Goal: Task Accomplishment & Management: Manage account settings

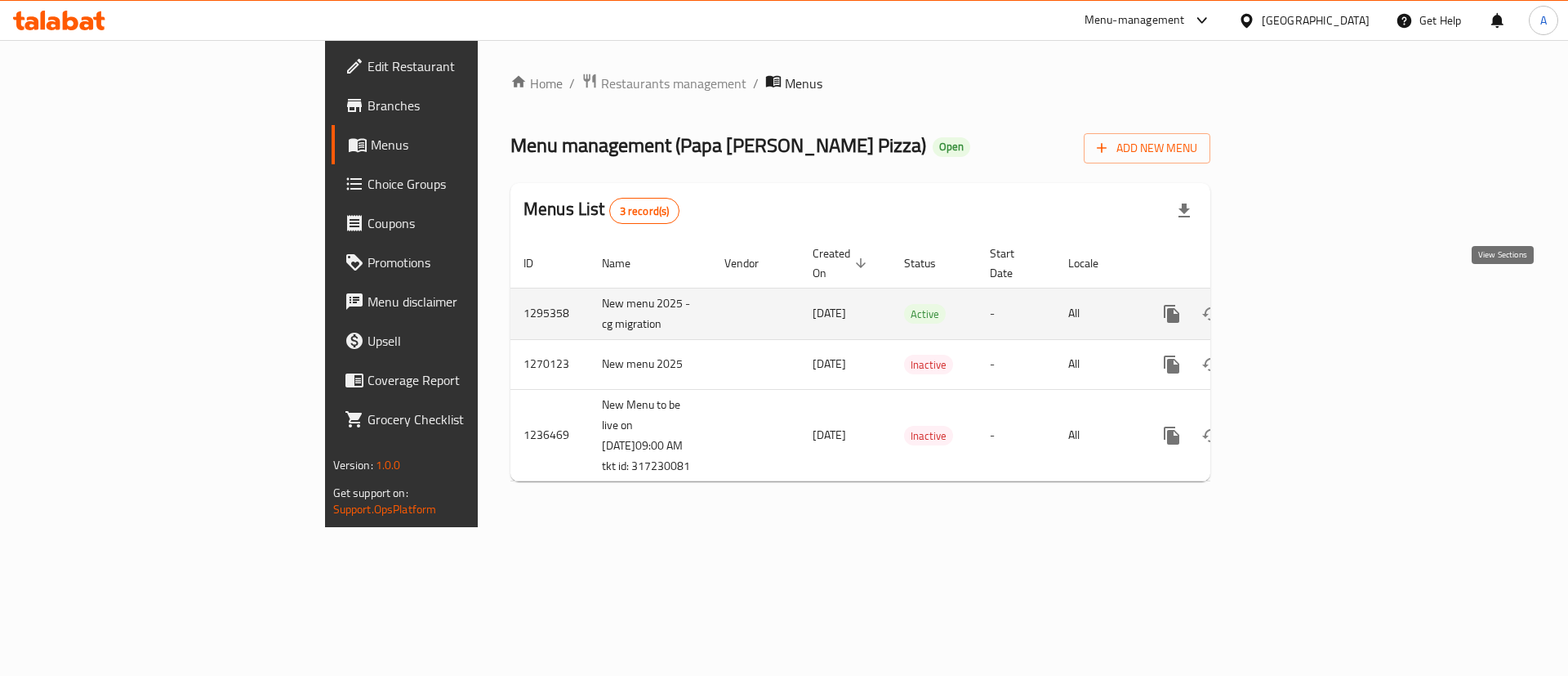
click at [1299, 304] on icon "enhanced table" at bounding box center [1289, 313] width 19 height 19
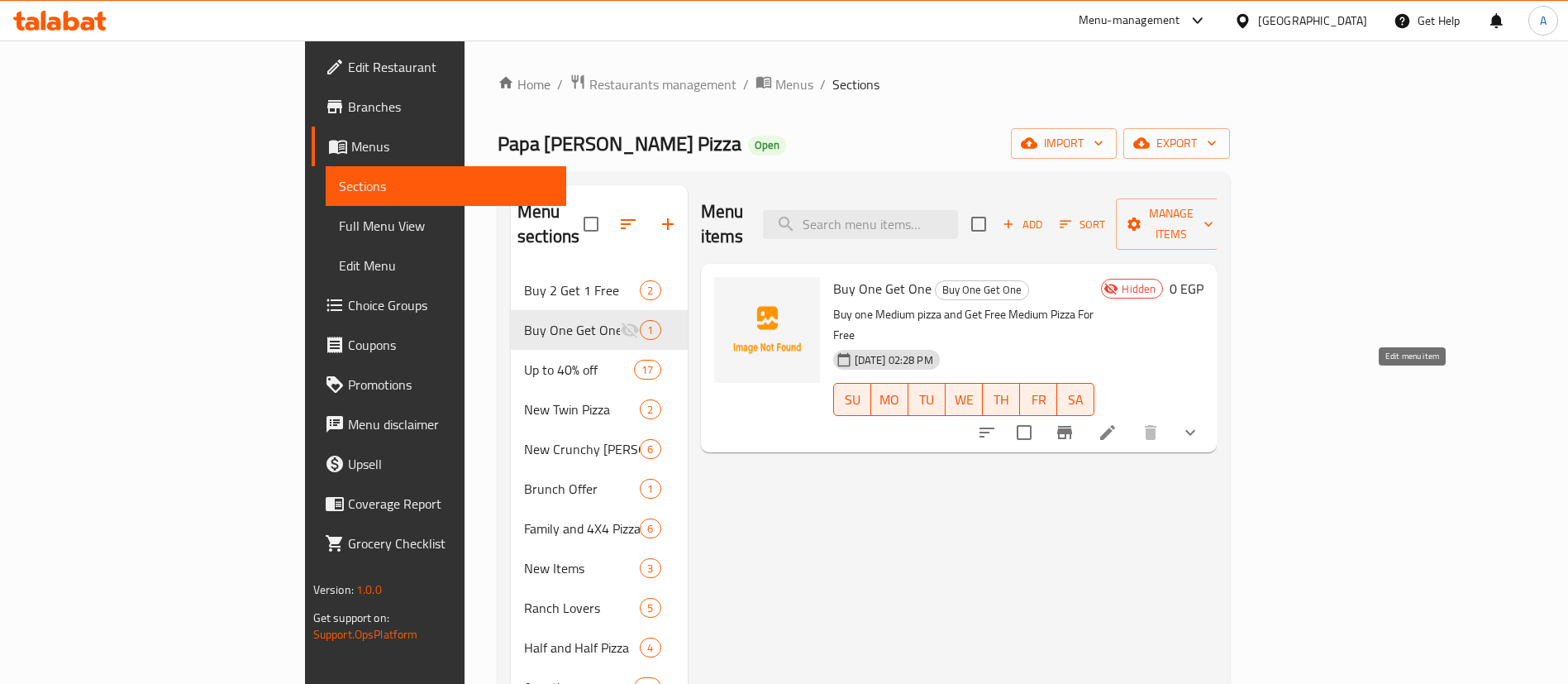
click at [1118, 423] on icon at bounding box center [1107, 432] width 20 height 20
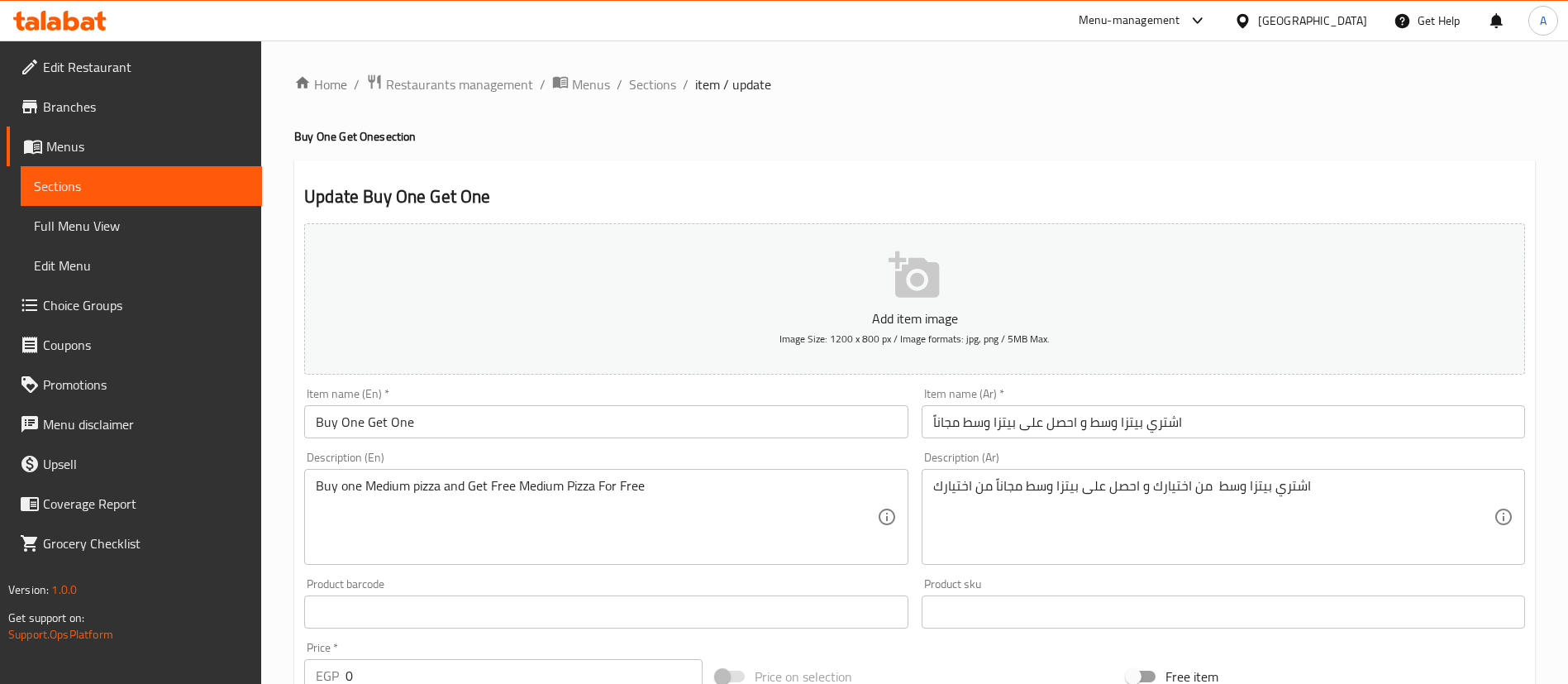
click at [532, 423] on input "Buy One Get One" at bounding box center [605, 422] width 603 height 33
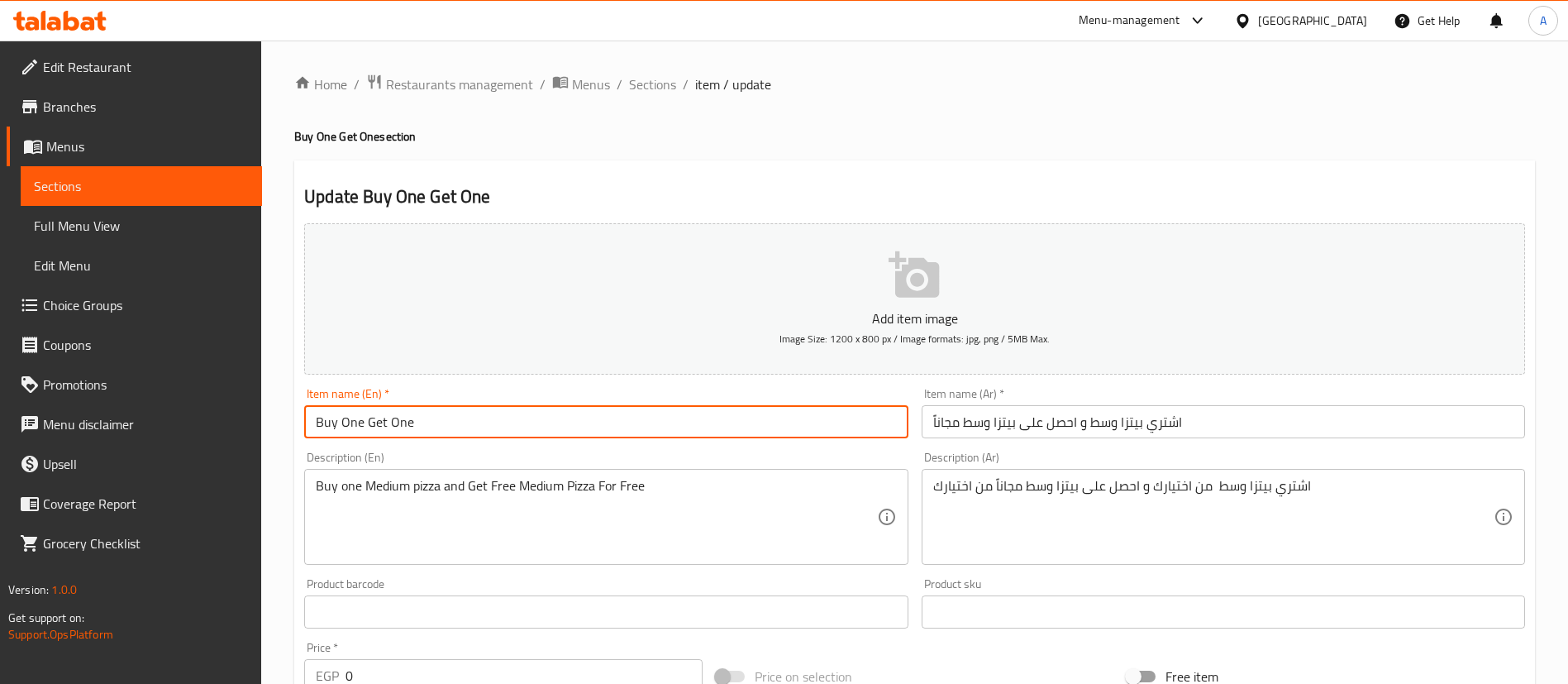
paste input "1 Medium Pizza and Get 1 Medium Pizza"
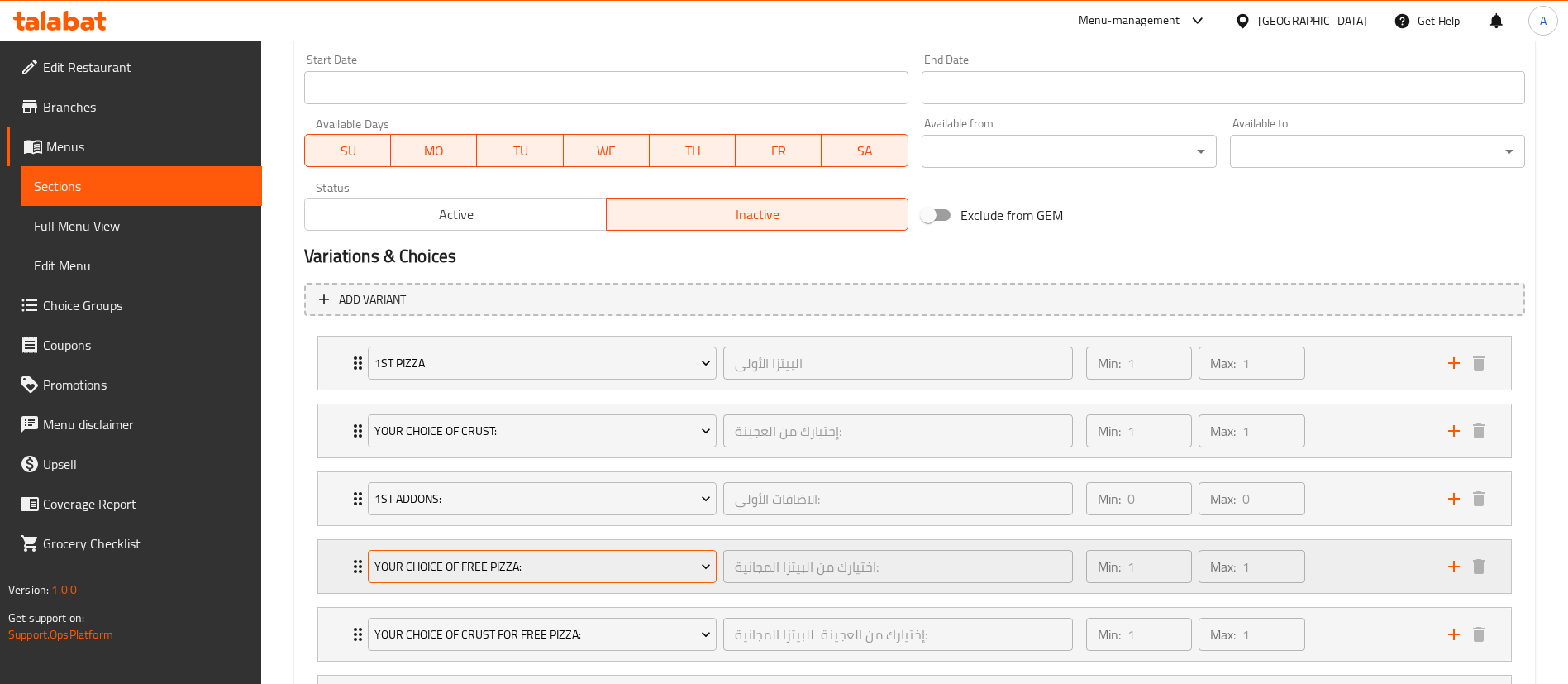
scroll to position [703, 0]
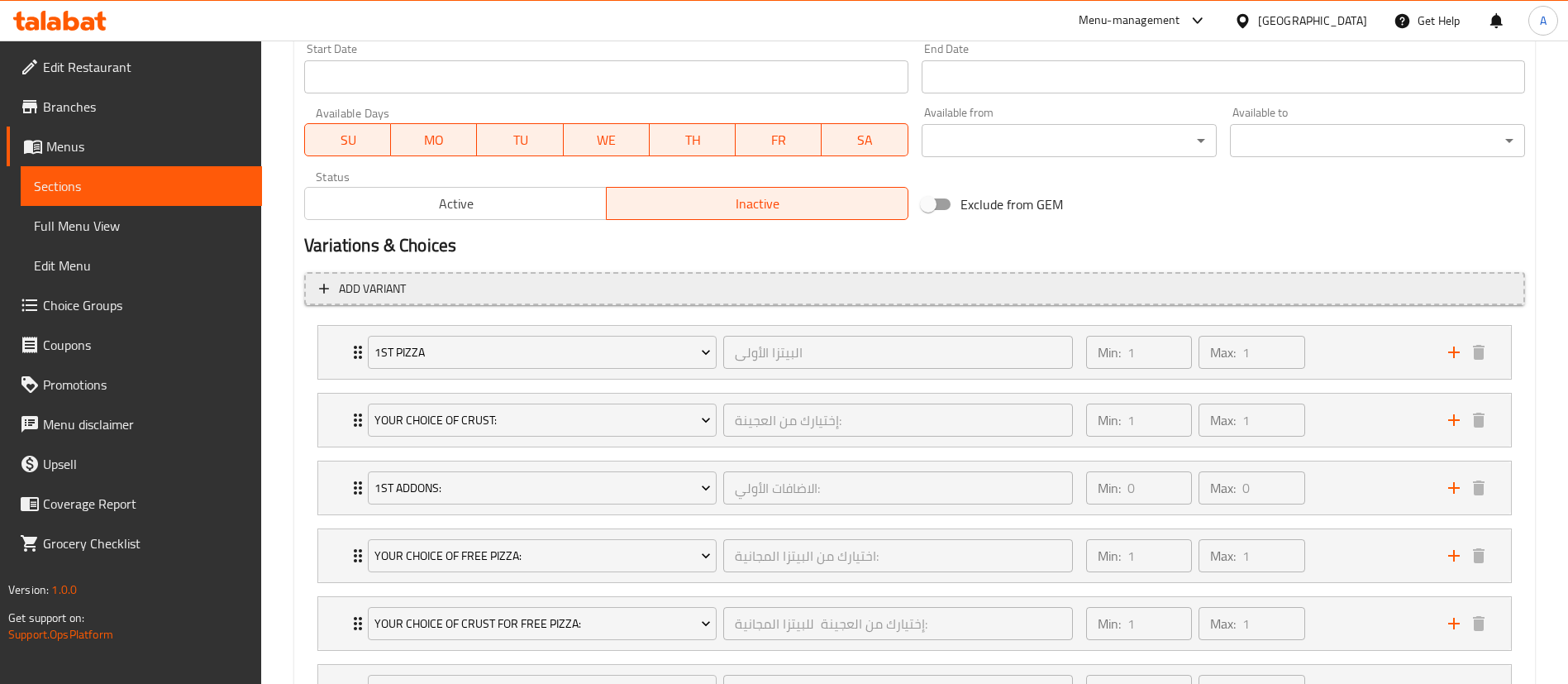
type input "Buy 1 Medium Pizza and Get 1 Medium Pizza Free"
click at [488, 205] on span "Active" at bounding box center [455, 204] width 288 height 24
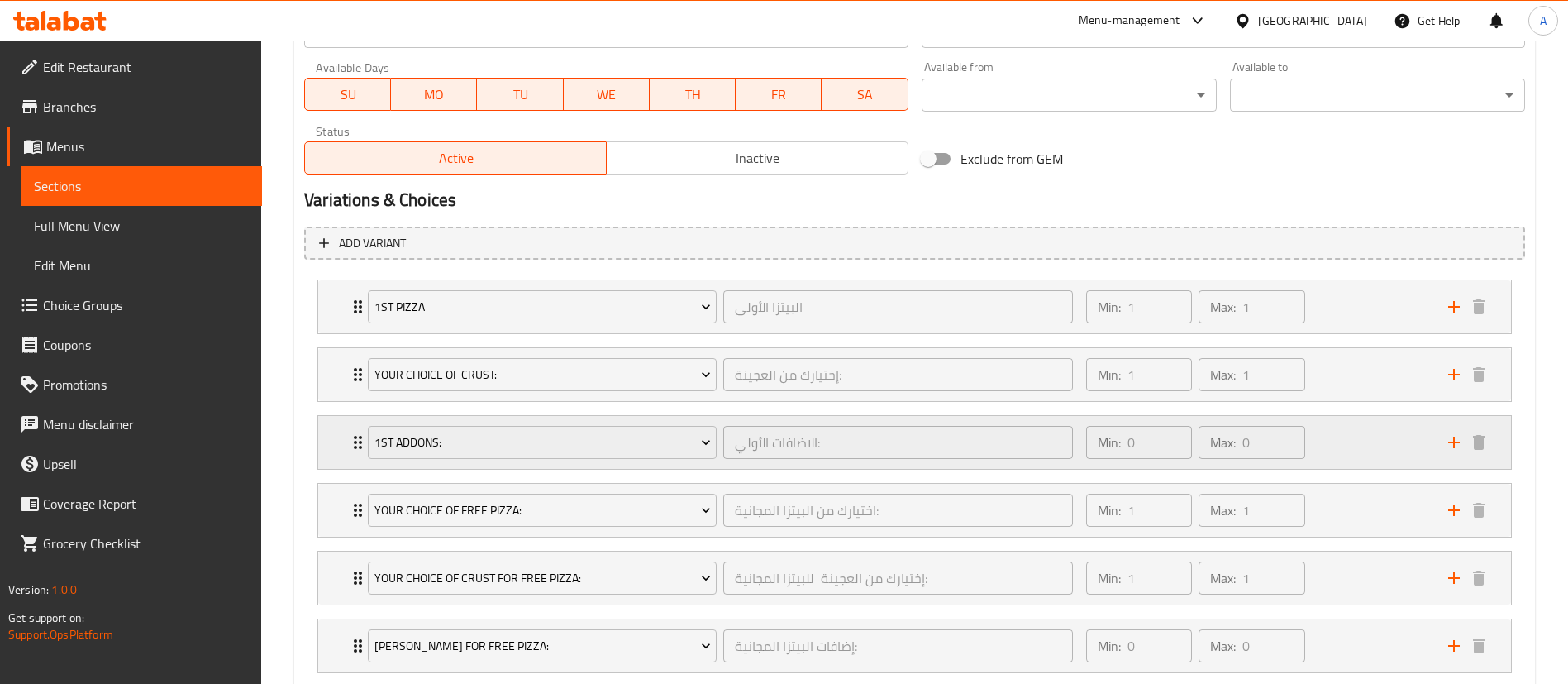
scroll to position [850, 0]
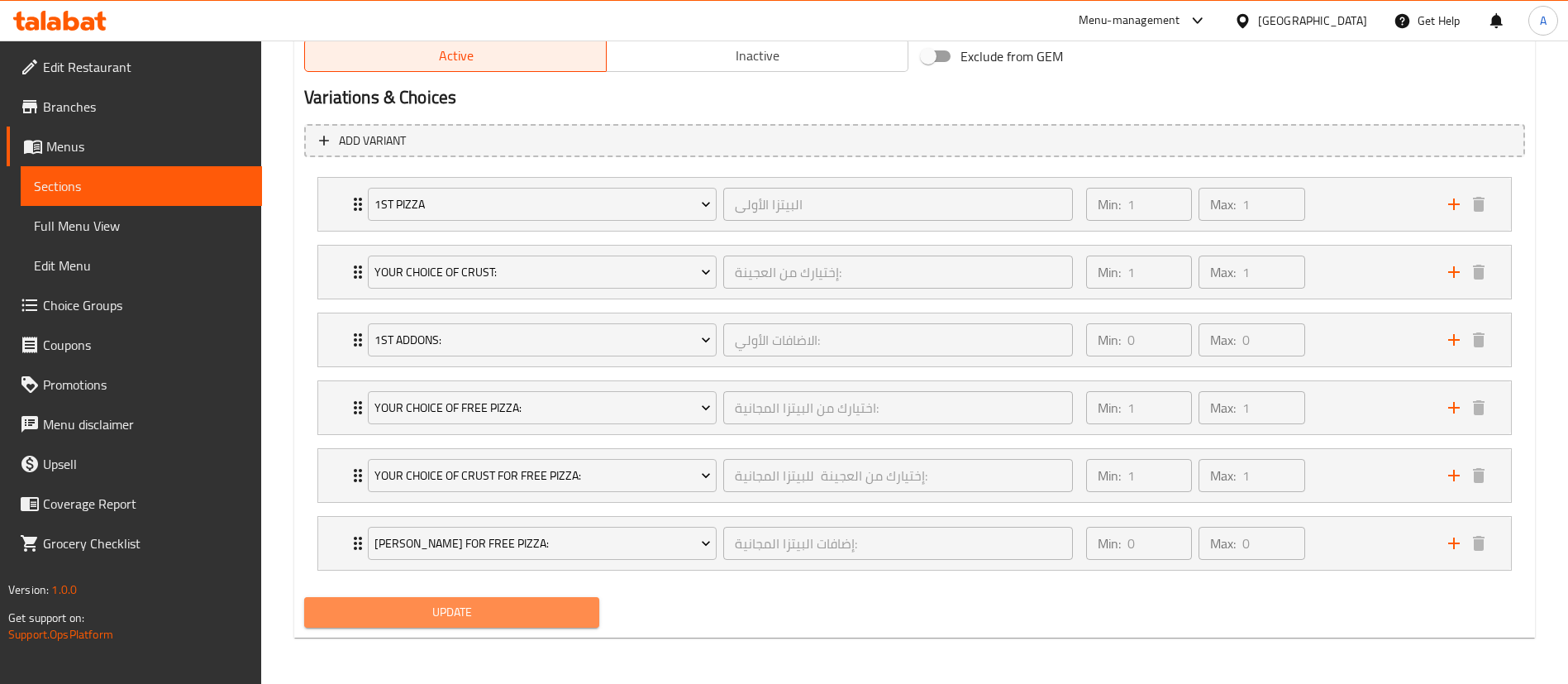
click at [449, 613] on span "Update" at bounding box center [452, 612] width 269 height 20
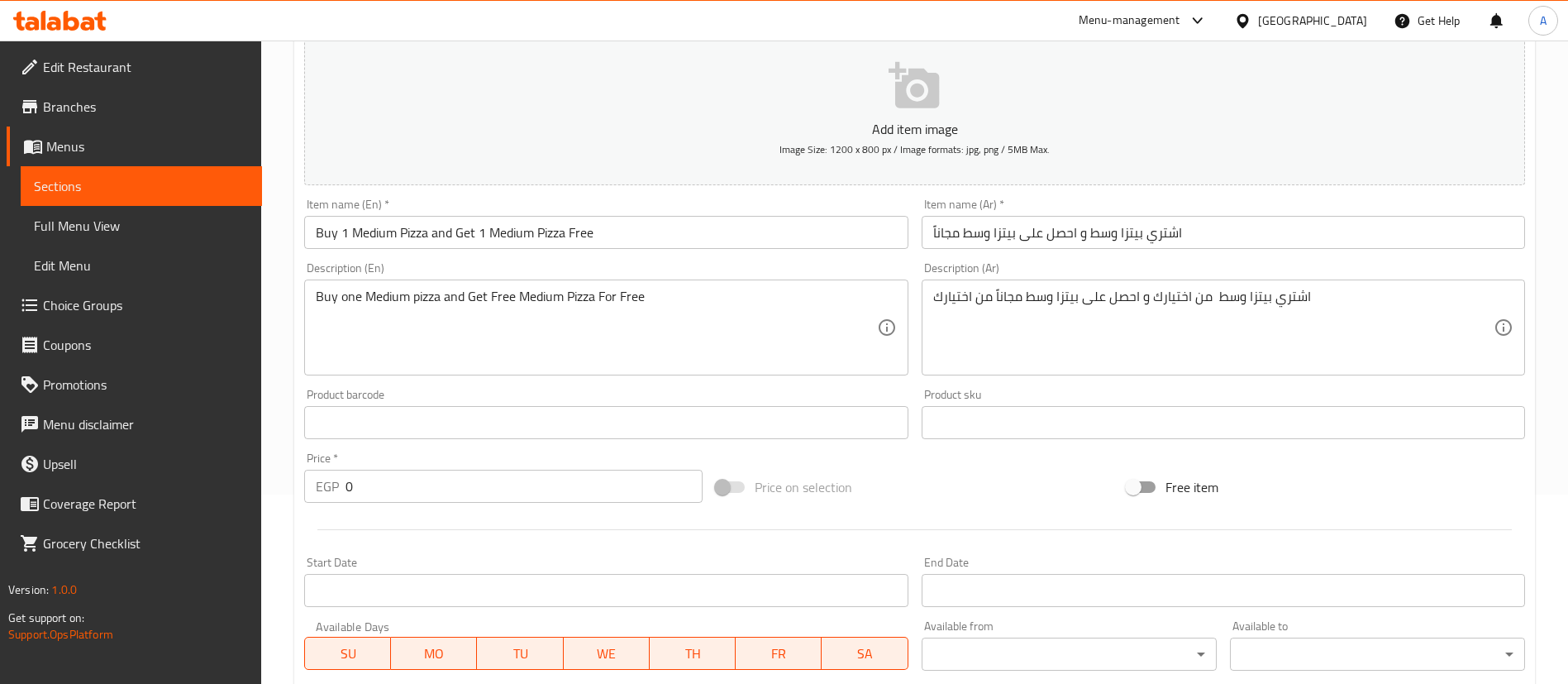
scroll to position [0, 0]
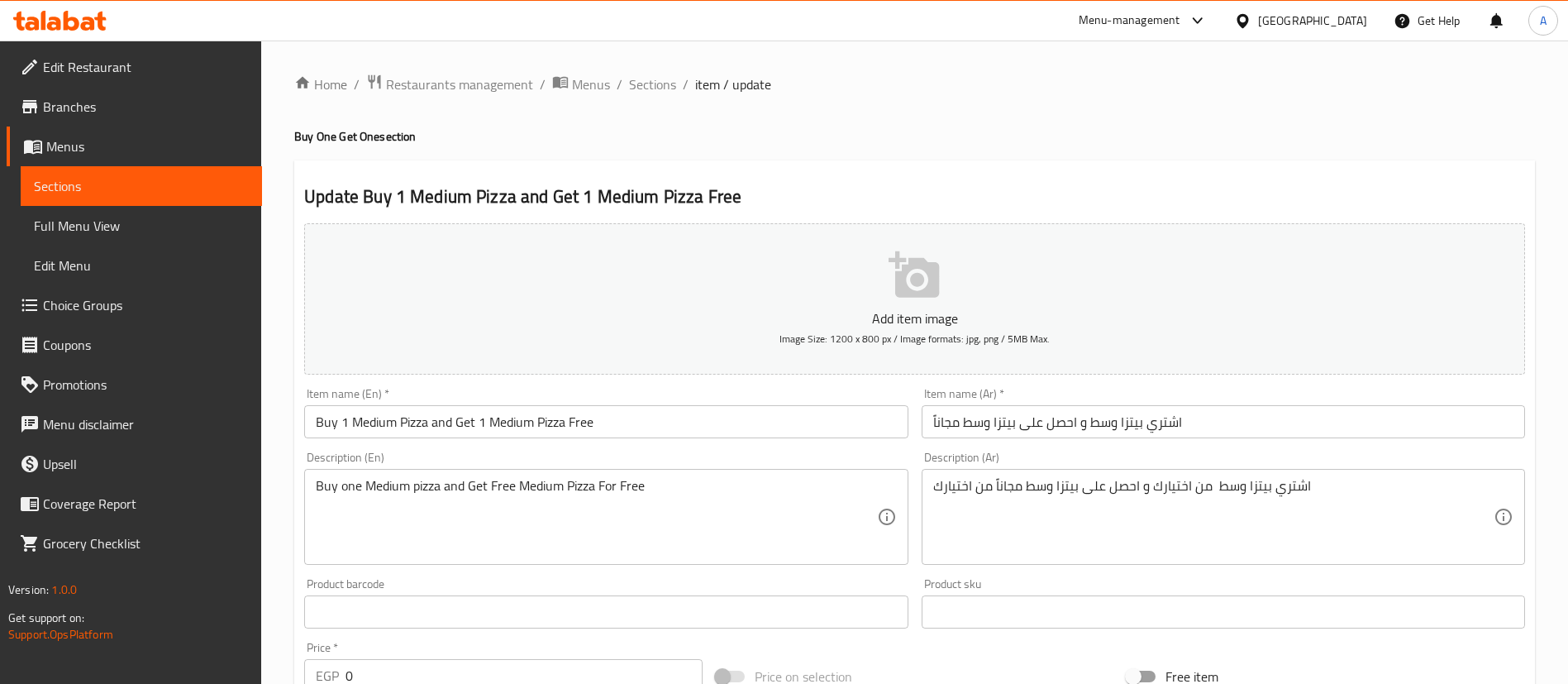
click at [912, 283] on icon "button" at bounding box center [914, 274] width 50 height 46
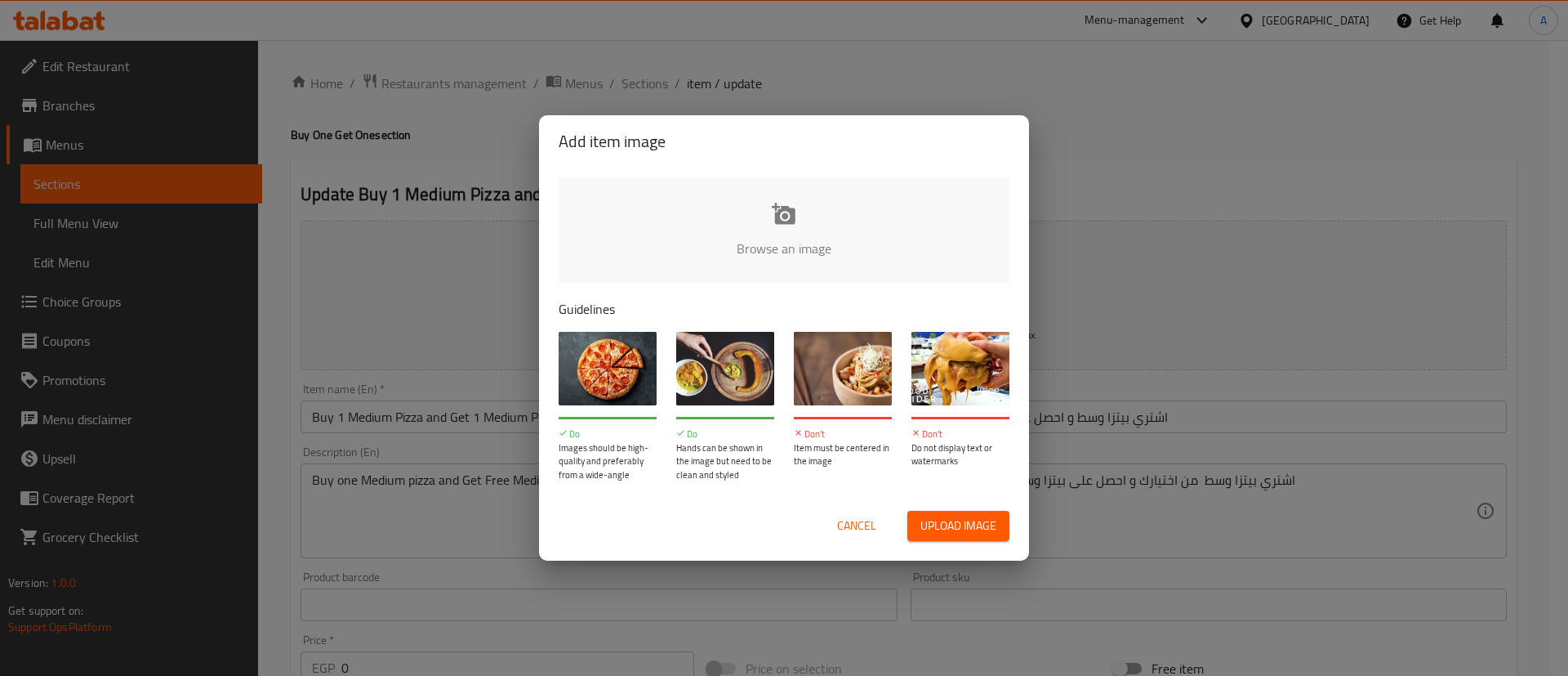
click at [758, 223] on input "file" at bounding box center [1336, 254] width 1555 height 152
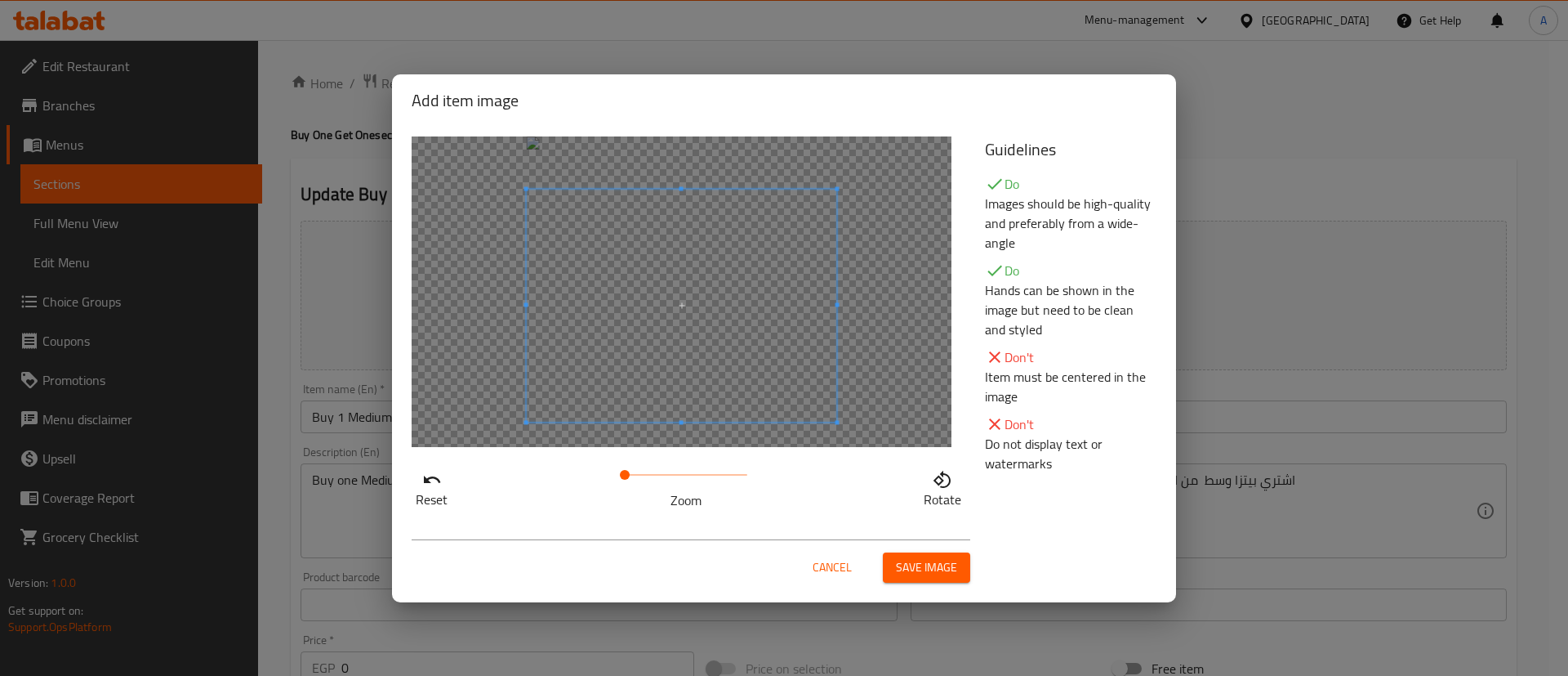
click at [812, 397] on span at bounding box center [682, 305] width 310 height 233
click at [834, 569] on span "Cancel" at bounding box center [832, 568] width 39 height 20
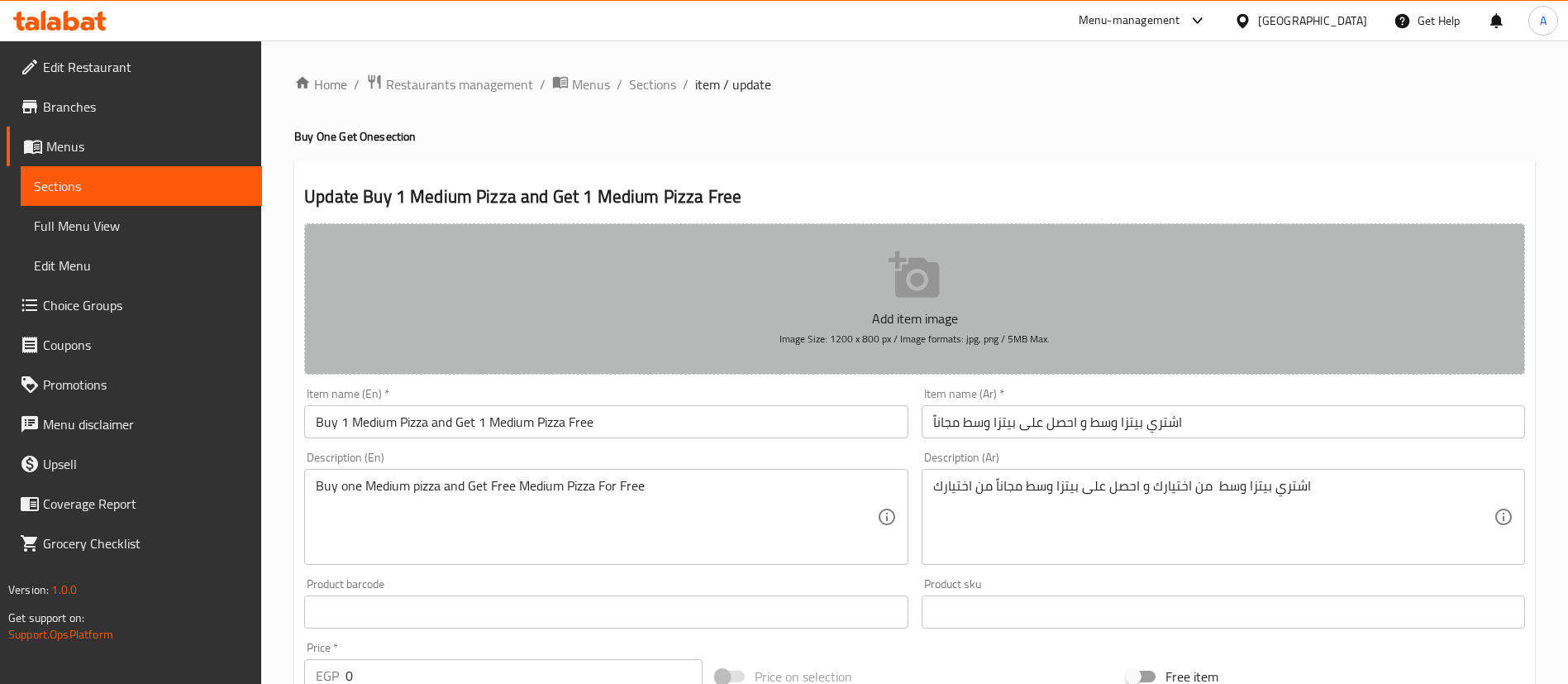
click at [916, 277] on icon "button" at bounding box center [914, 274] width 50 height 46
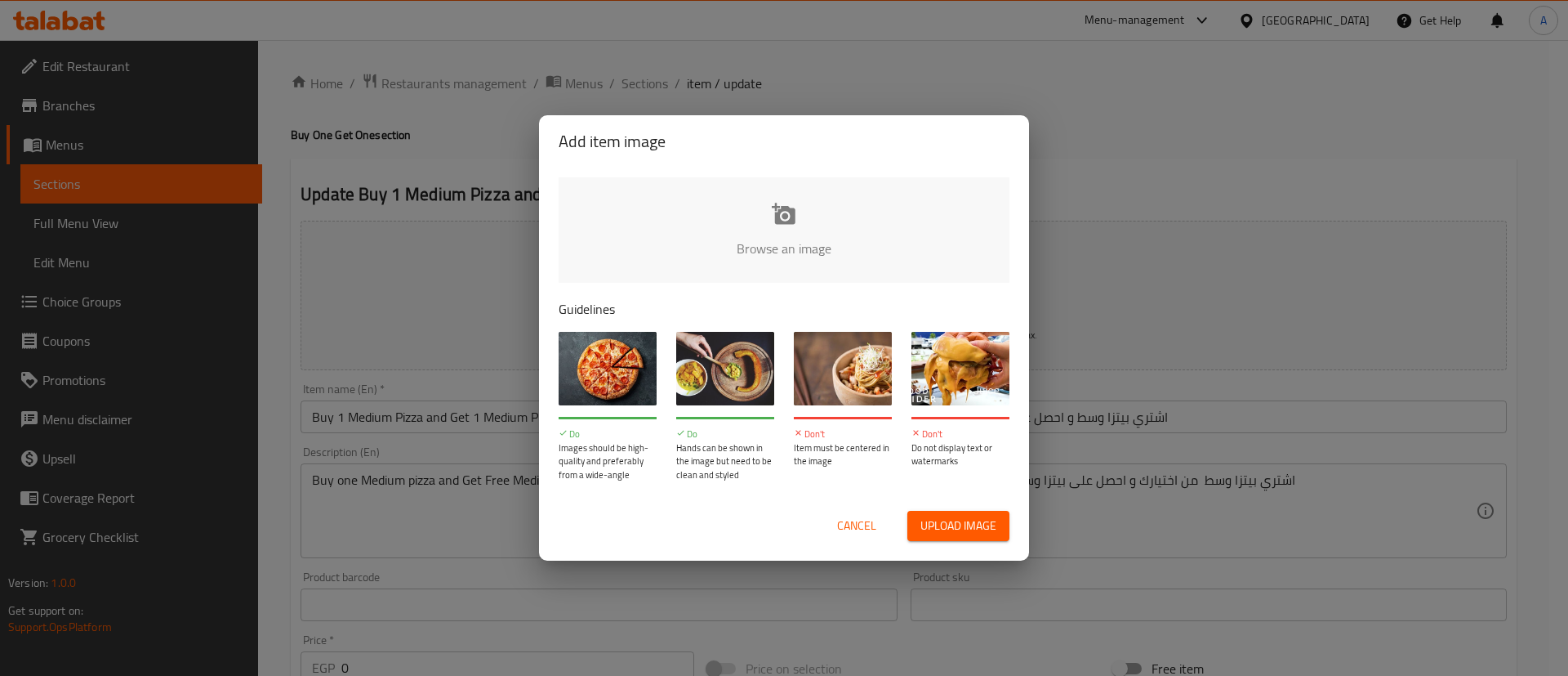
click at [767, 226] on input "file" at bounding box center [1336, 254] width 1555 height 152
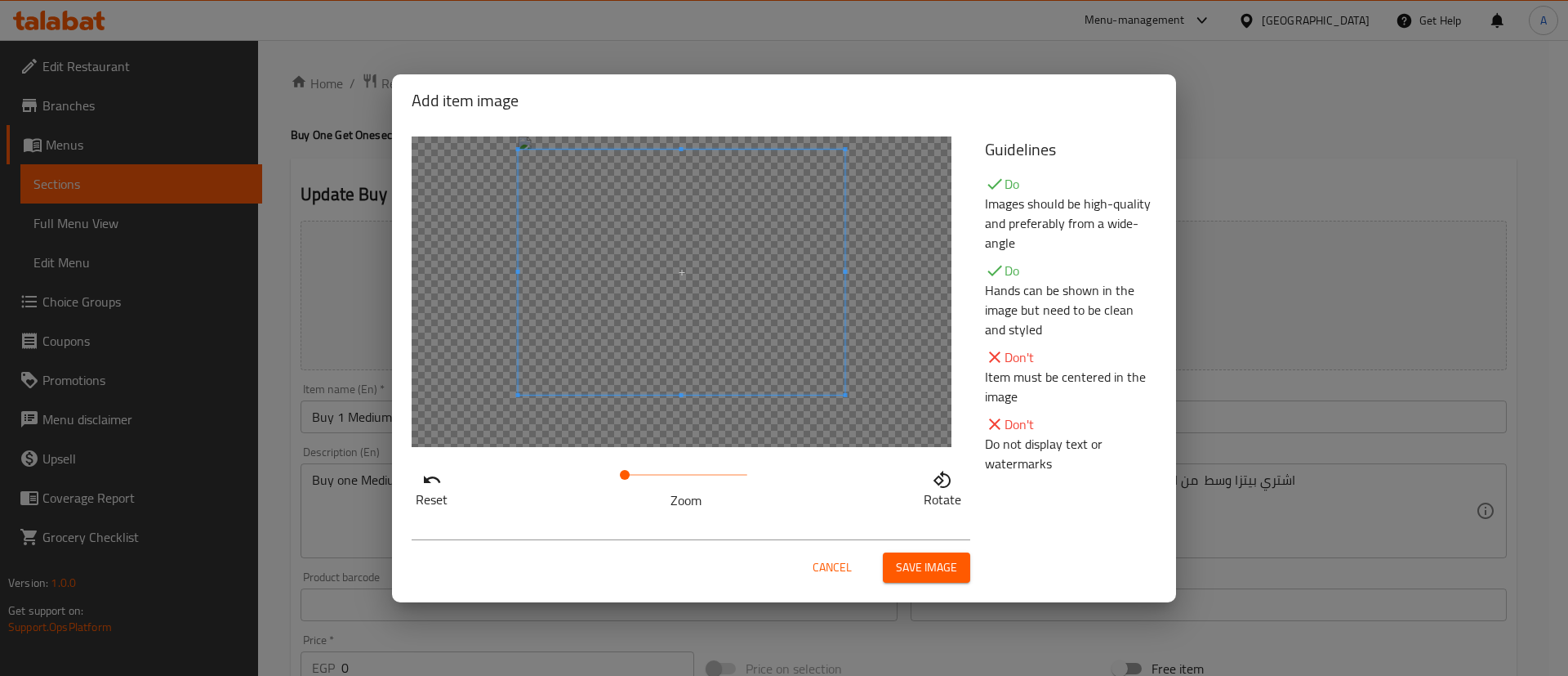
click at [747, 336] on span at bounding box center [682, 272] width 327 height 245
click at [840, 566] on span "Cancel" at bounding box center [832, 568] width 39 height 20
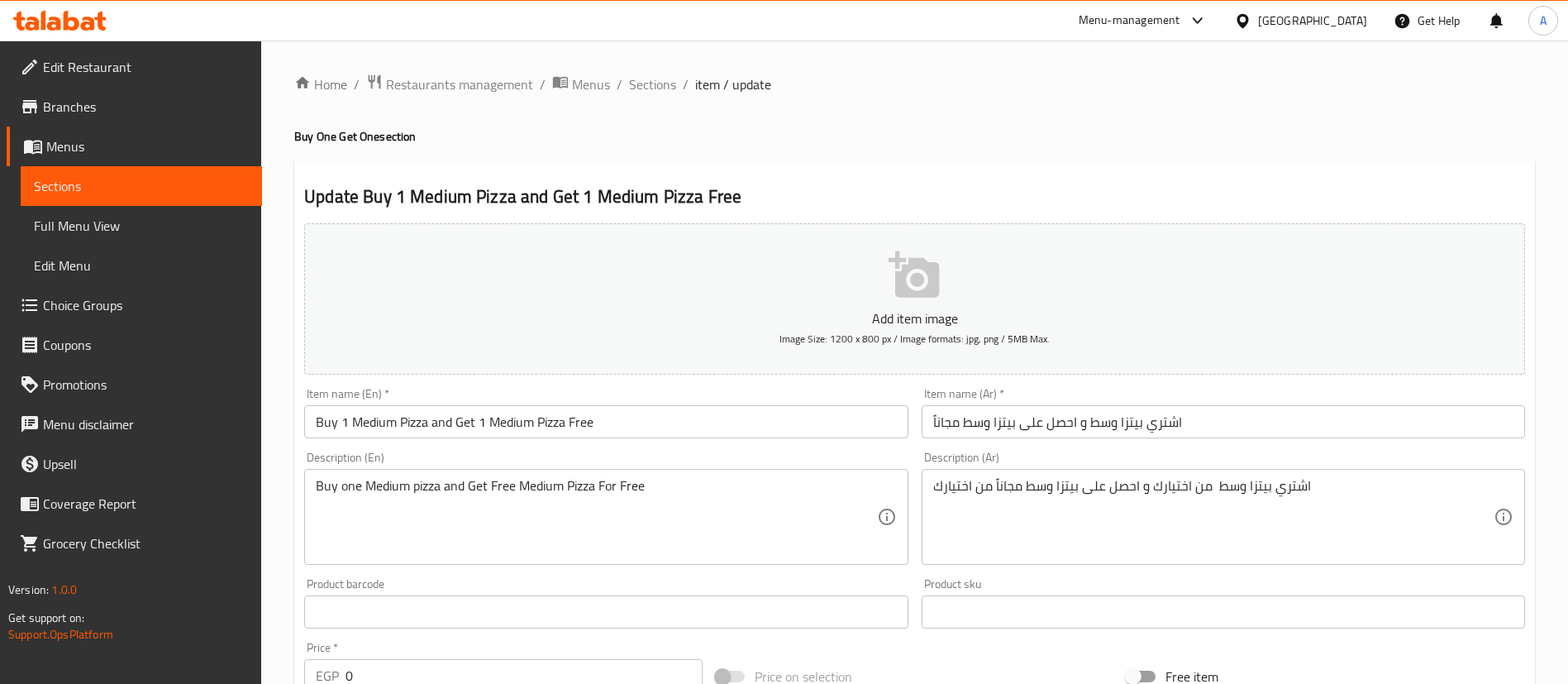
click at [857, 300] on button "Add item image Image Size: 1200 x 800 px / Image formats: jpg, png / 5MB Max." at bounding box center [915, 298] width 1221 height 151
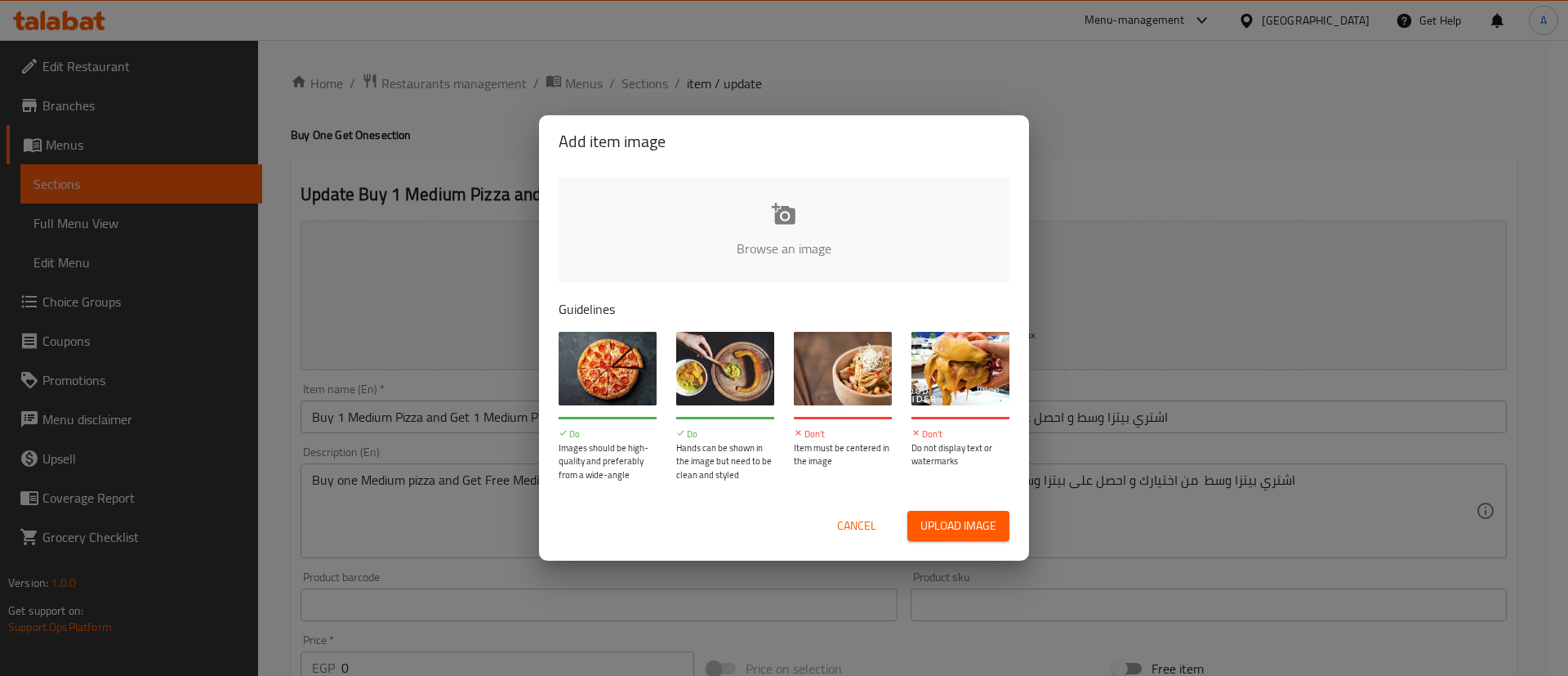
click at [785, 226] on input "file" at bounding box center [1336, 254] width 1555 height 152
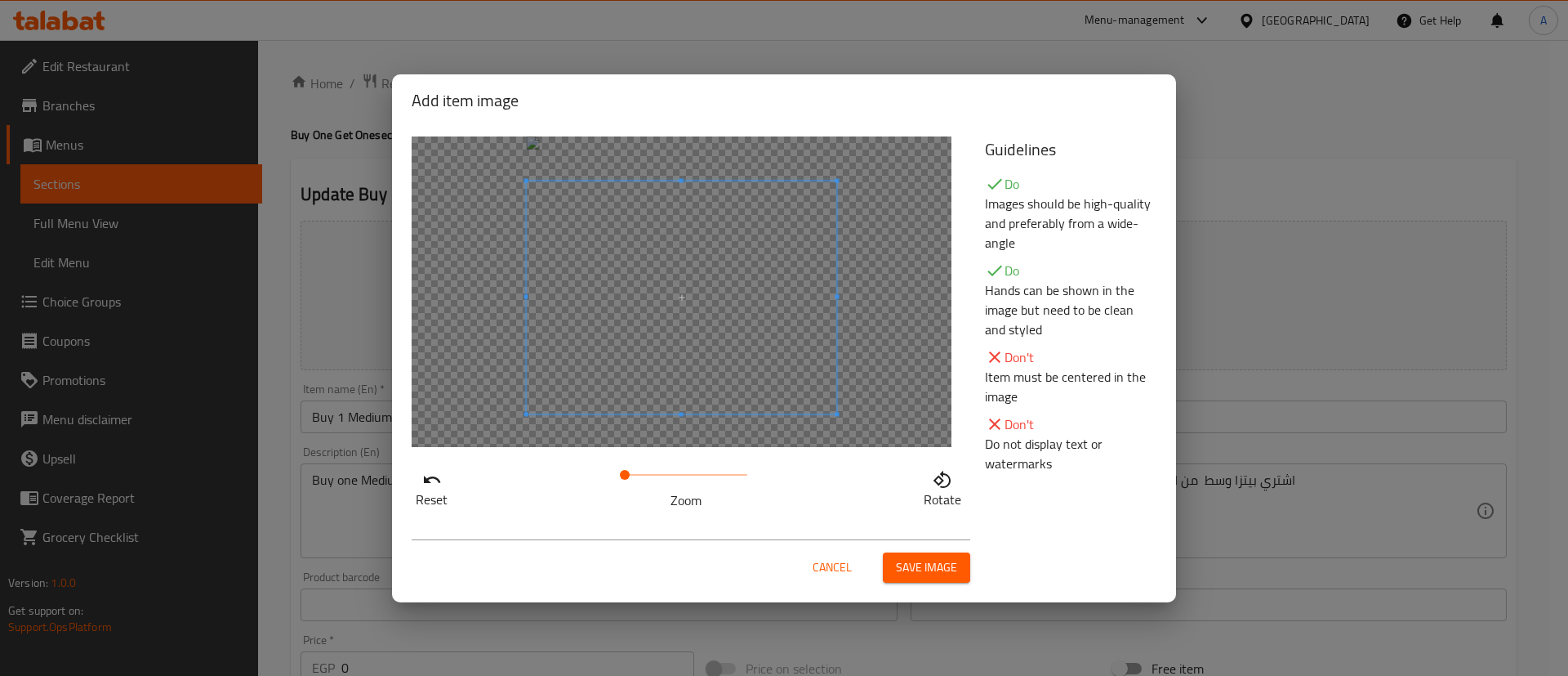
click at [744, 380] on span at bounding box center [682, 298] width 310 height 233
click at [935, 565] on span "Save image" at bounding box center [926, 568] width 62 height 20
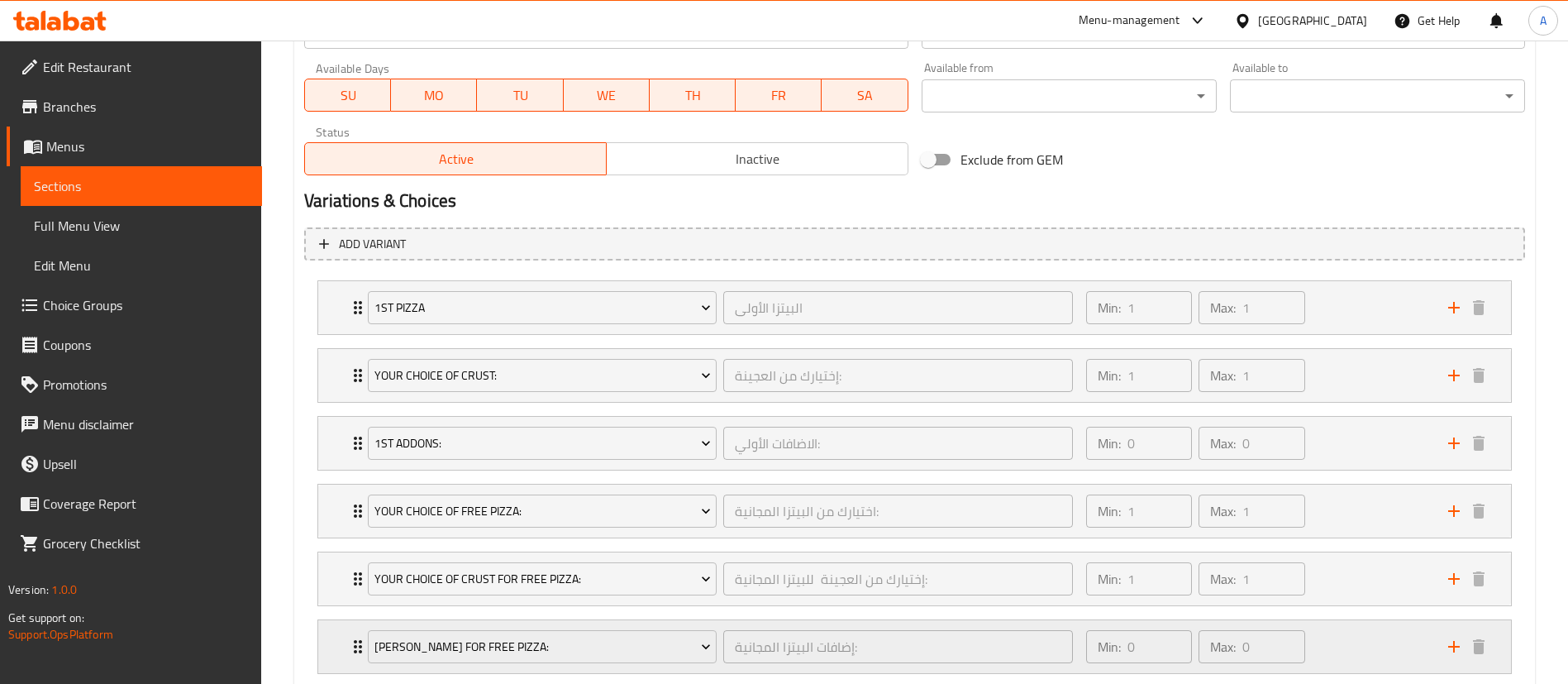
scroll to position [875, 0]
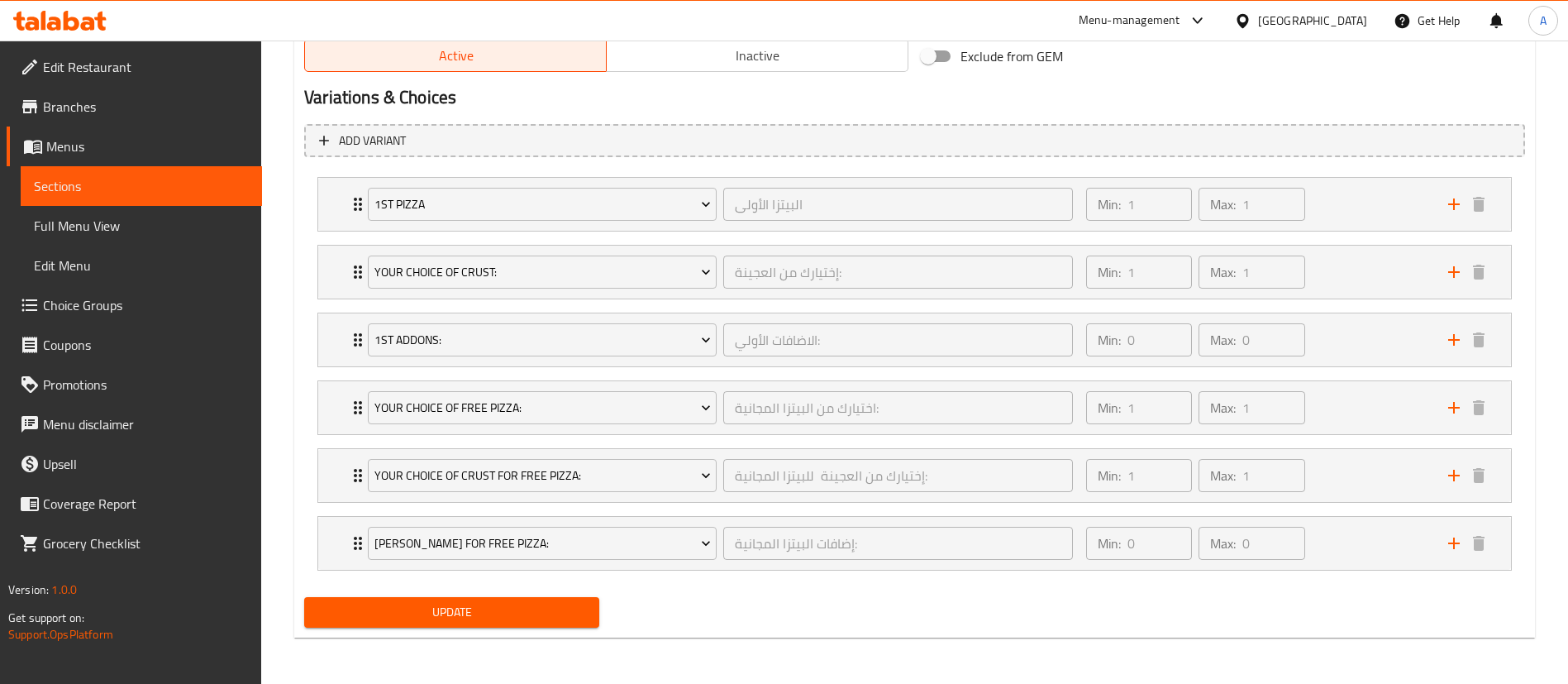
click at [438, 611] on span "Update" at bounding box center [452, 612] width 269 height 20
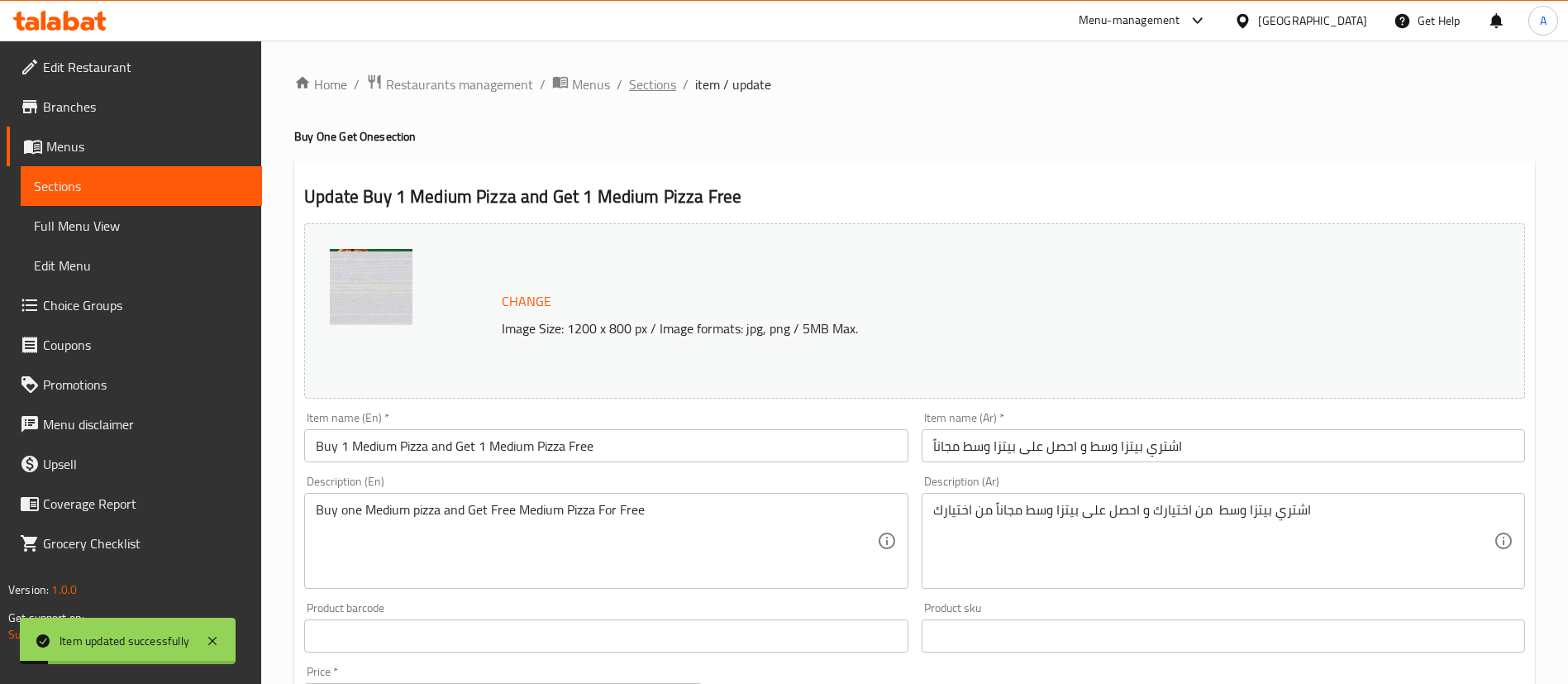
click at [650, 85] on span "Sections" at bounding box center [652, 84] width 47 height 20
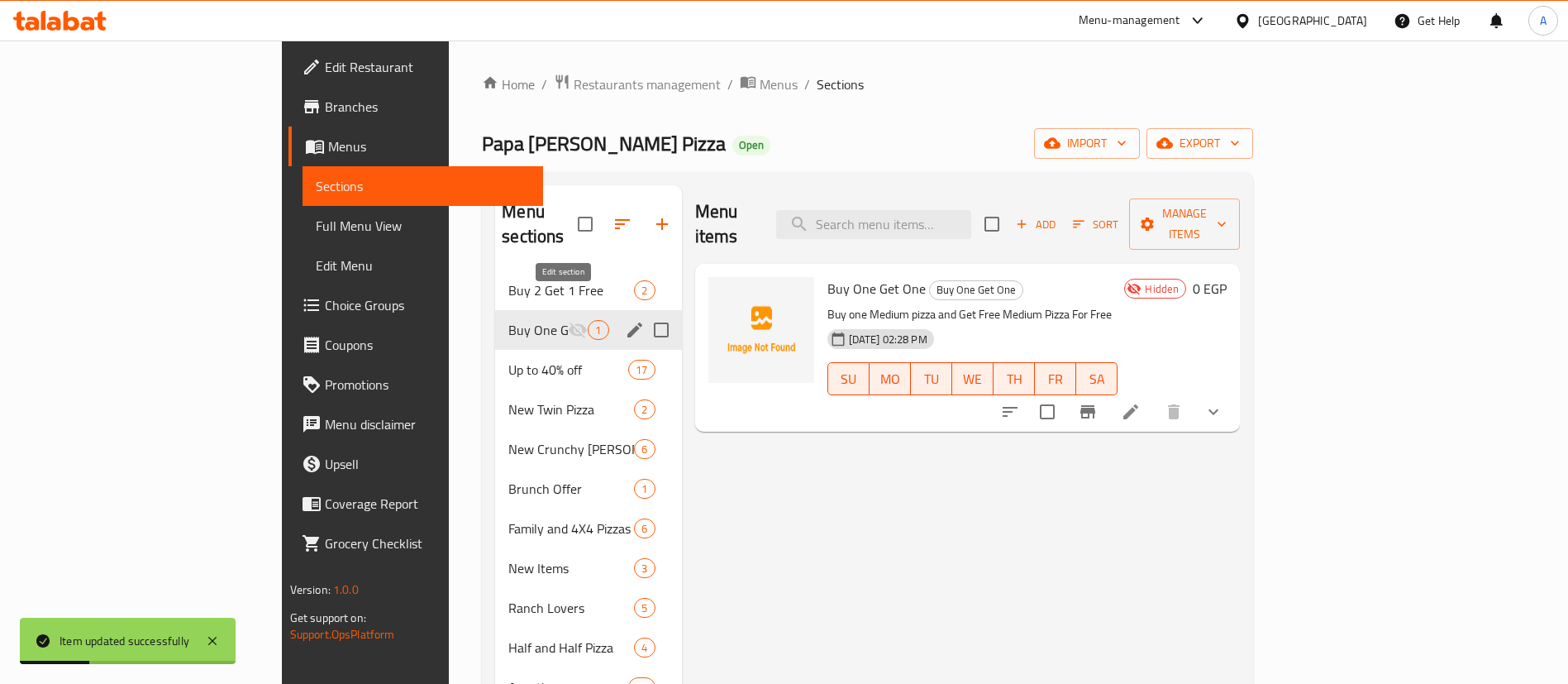
click at [627, 322] on icon "edit" at bounding box center [635, 330] width 15 height 15
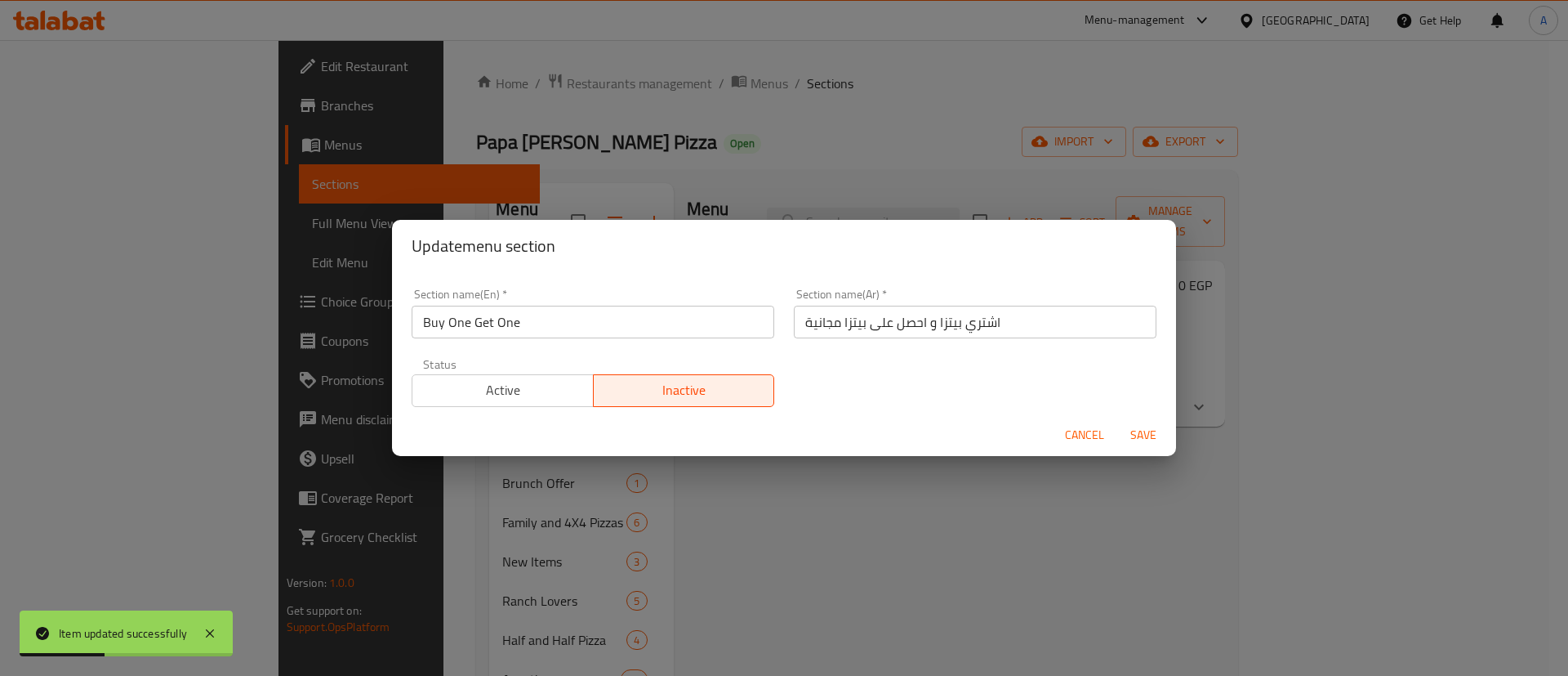
click at [496, 387] on span "Active" at bounding box center [502, 390] width 168 height 24
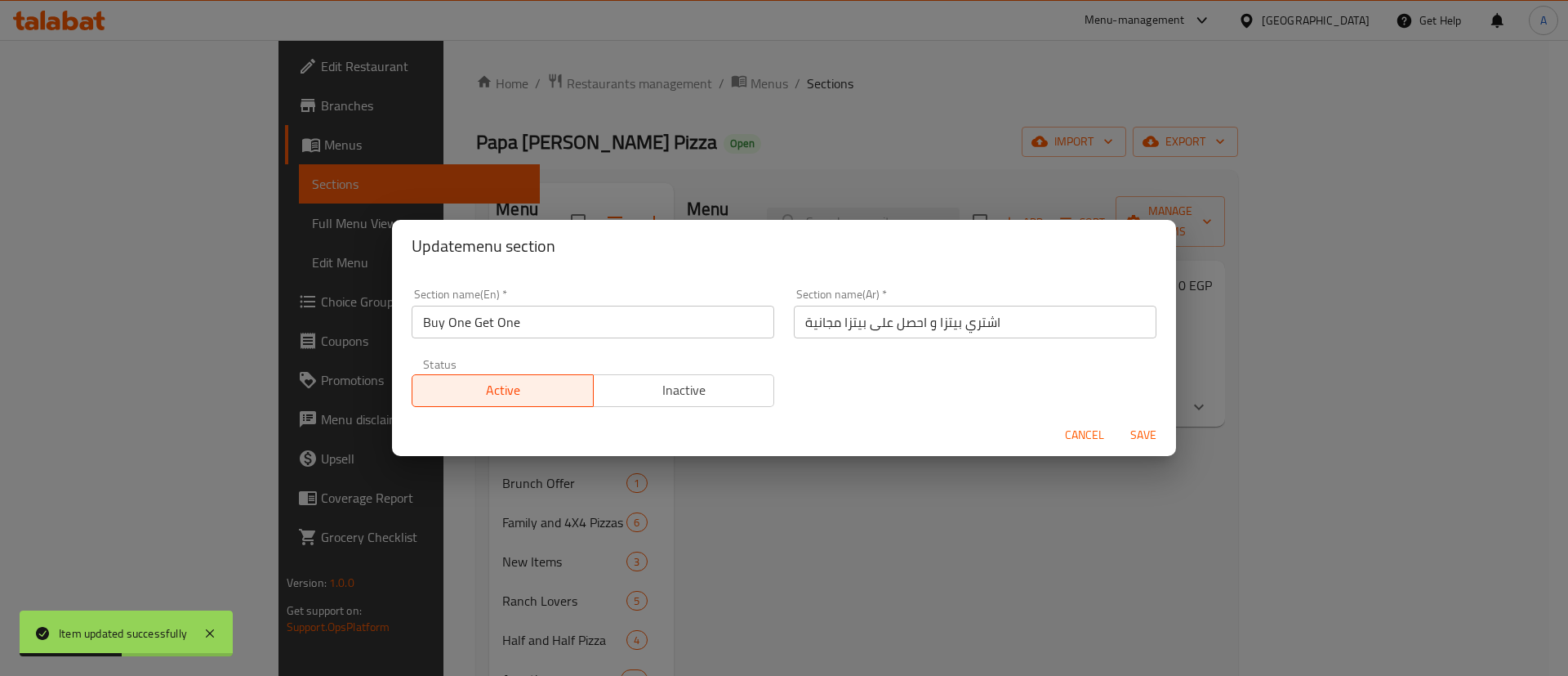
click at [1142, 429] on span "Save" at bounding box center [1143, 435] width 39 height 20
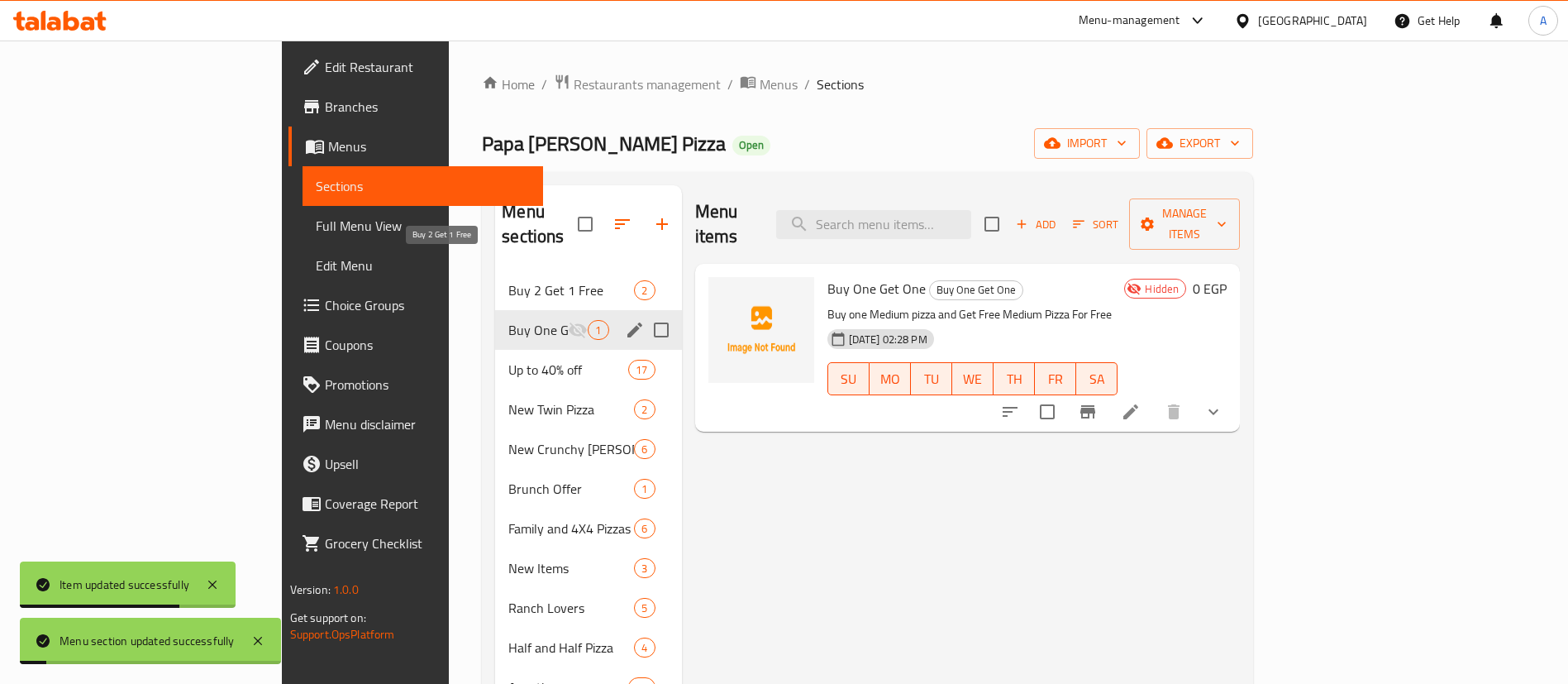
click at [508, 281] on span "Buy 2 Get 1 Free" at bounding box center [571, 290] width 125 height 20
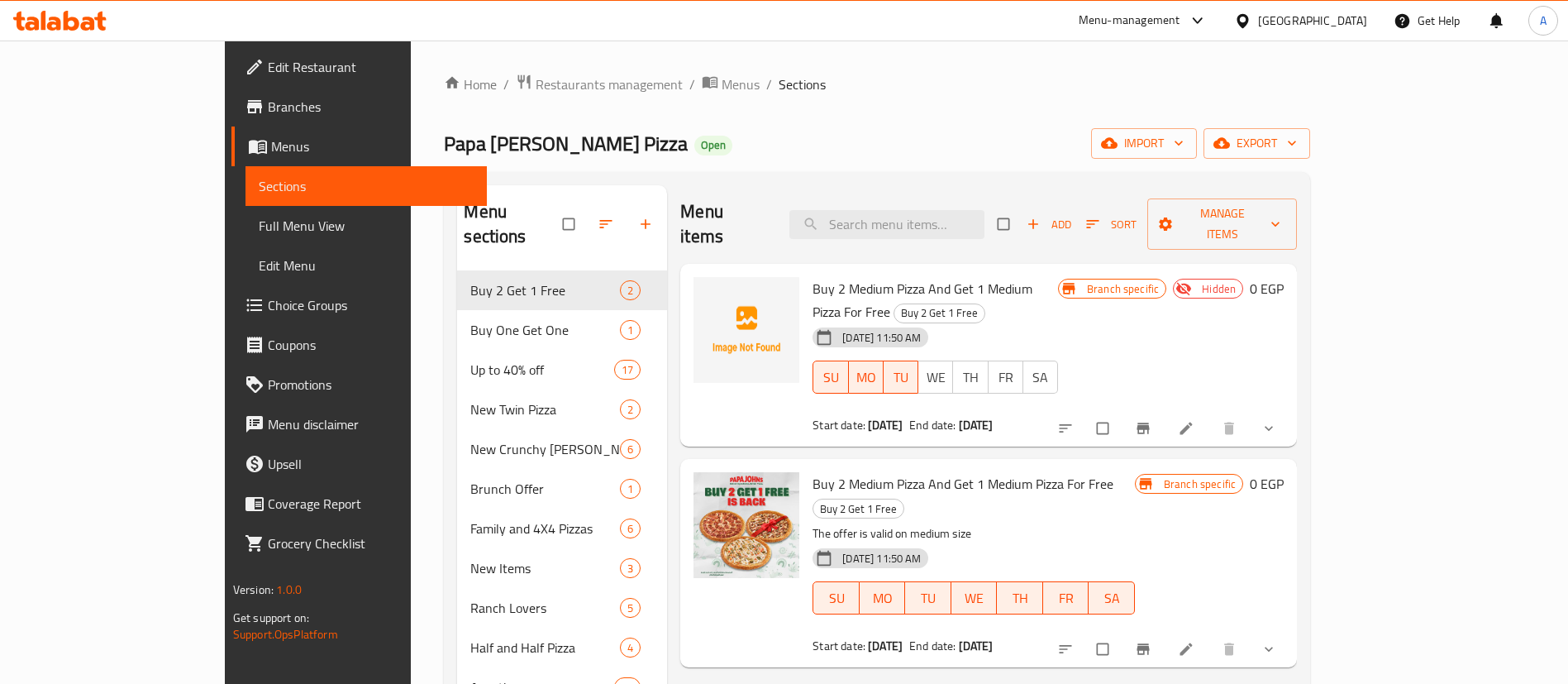
click at [1211, 636] on li at bounding box center [1188, 649] width 46 height 26
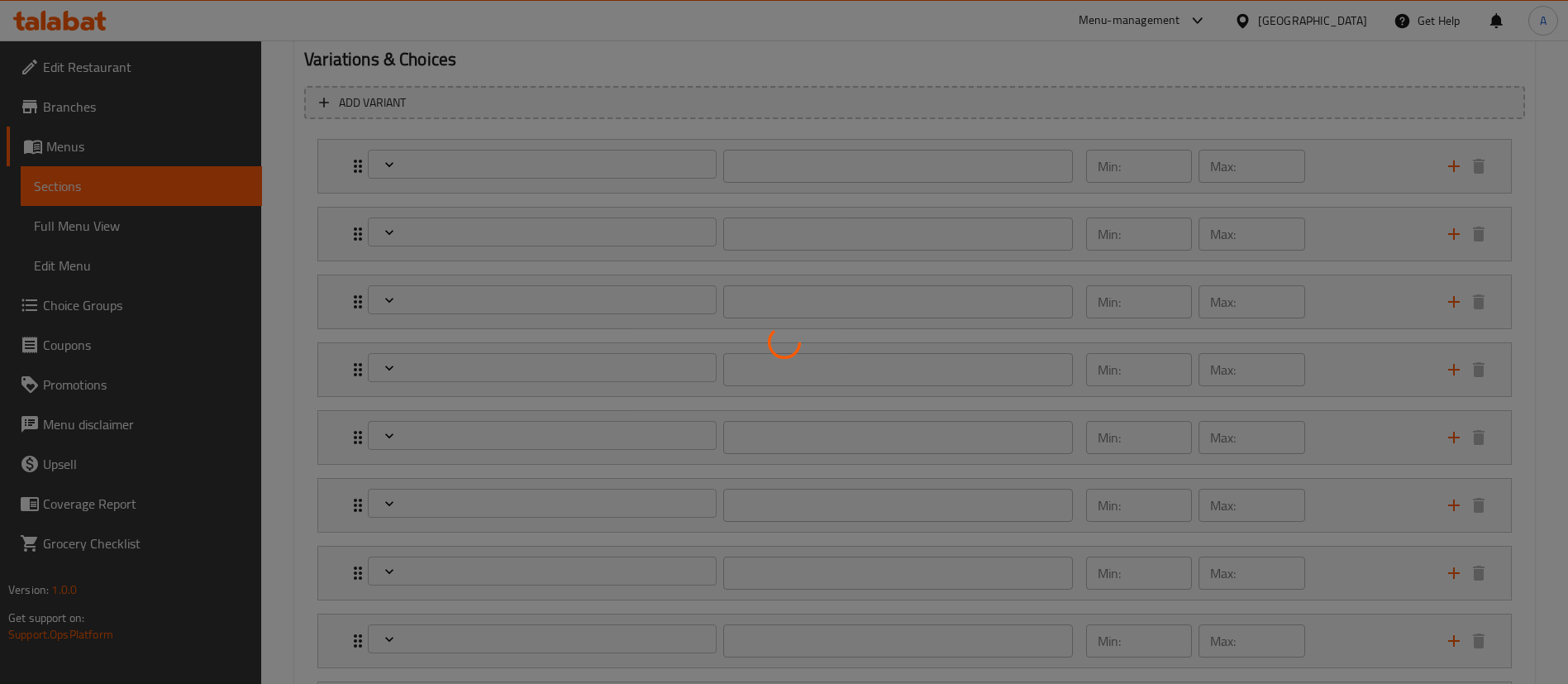
scroll to position [951, 0]
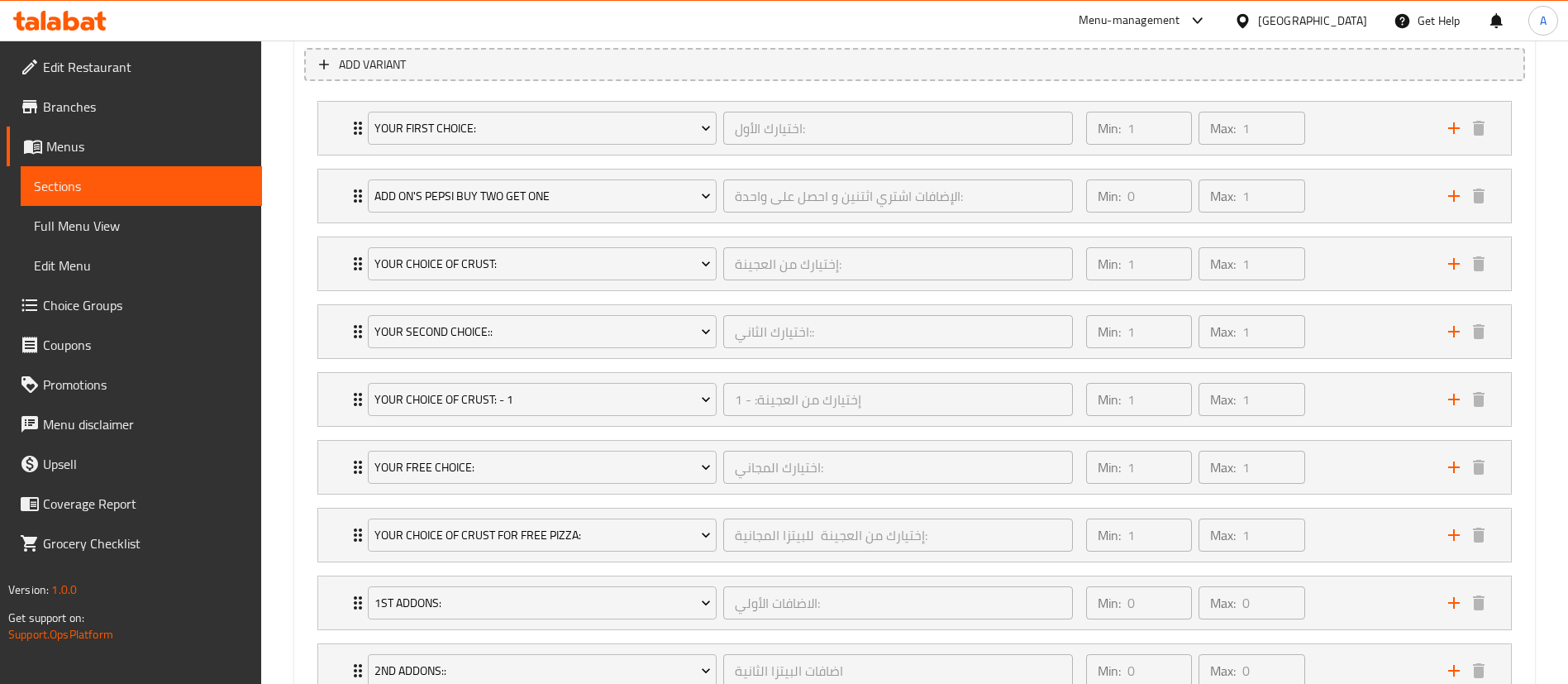
type input "اختيارك الأول:"
type input "1"
type input "0"
type input "1"
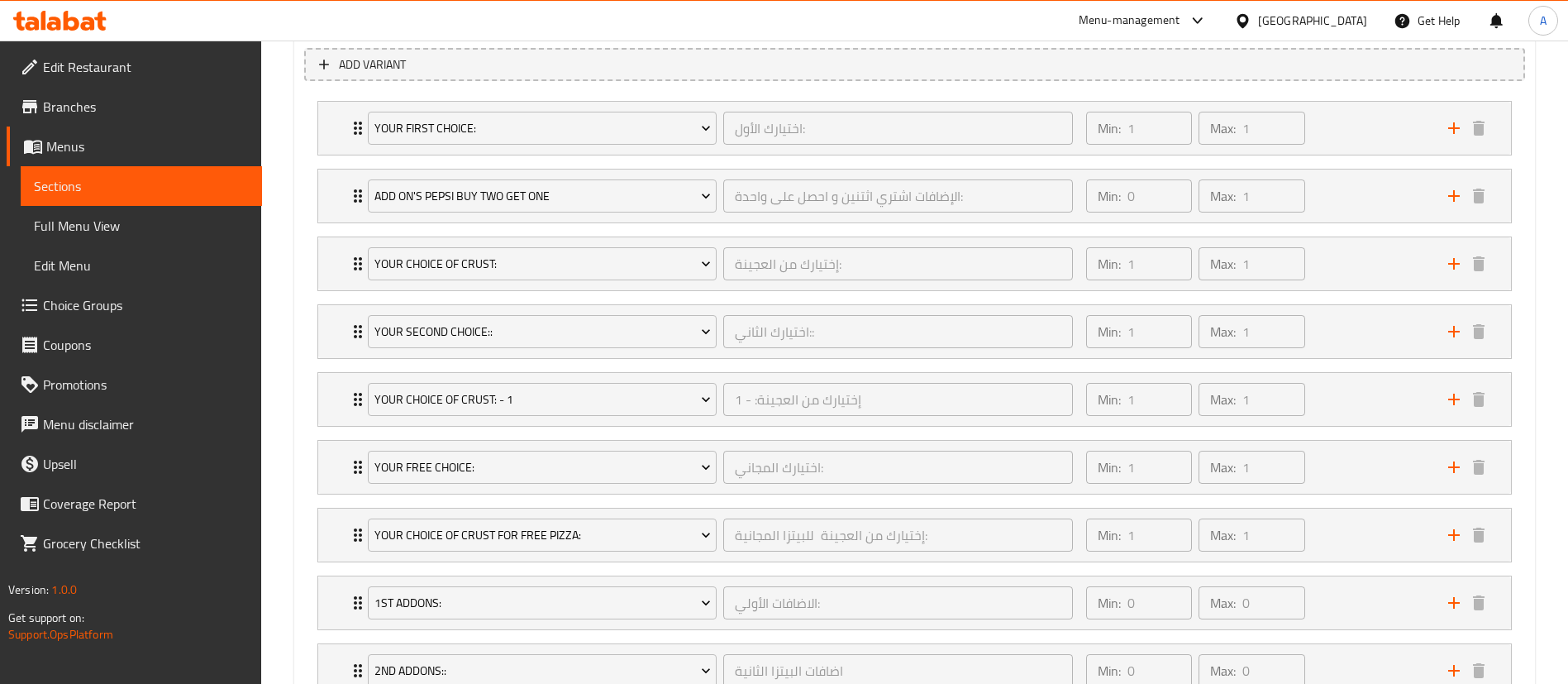
type input "إختيارك من العجينة:"
type input "1"
type input "اختيارك الثاني::"
type input "1"
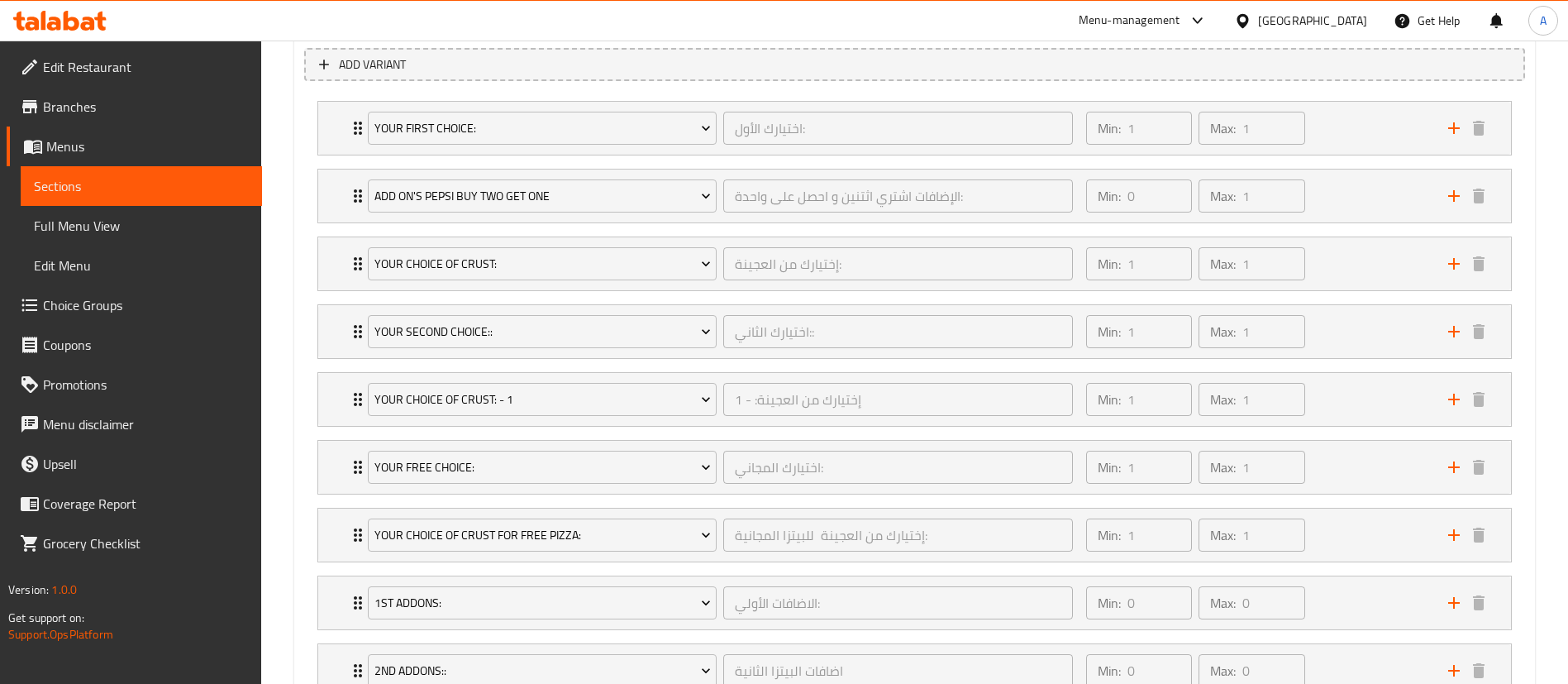
type input "إختيارك من العجينة: - 1"
type input "1"
type input "اختيارك المجاني:"
type input "1"
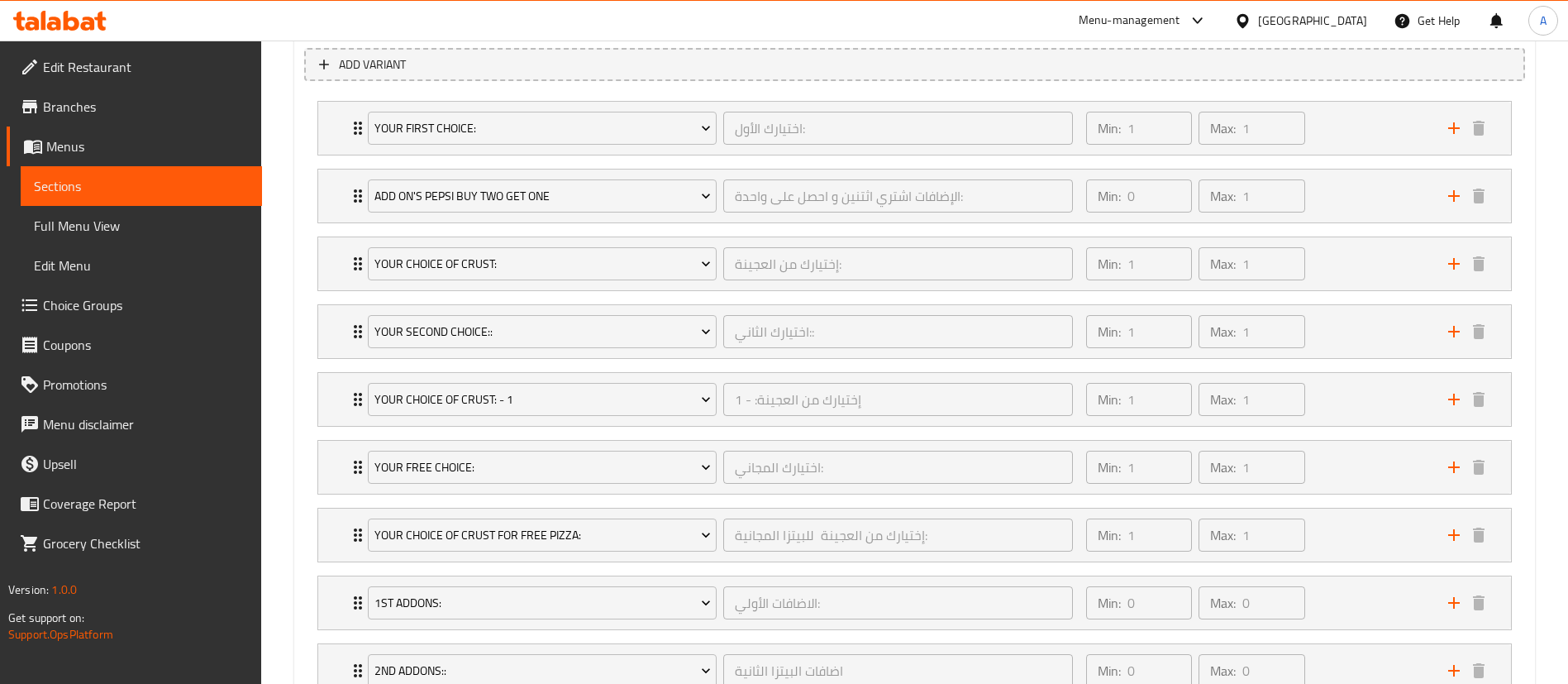
type input "إختيارك من العجينة للبيتزا المجانية:"
type input "1"
type input "الاضافات الأولي:"
type input "0"
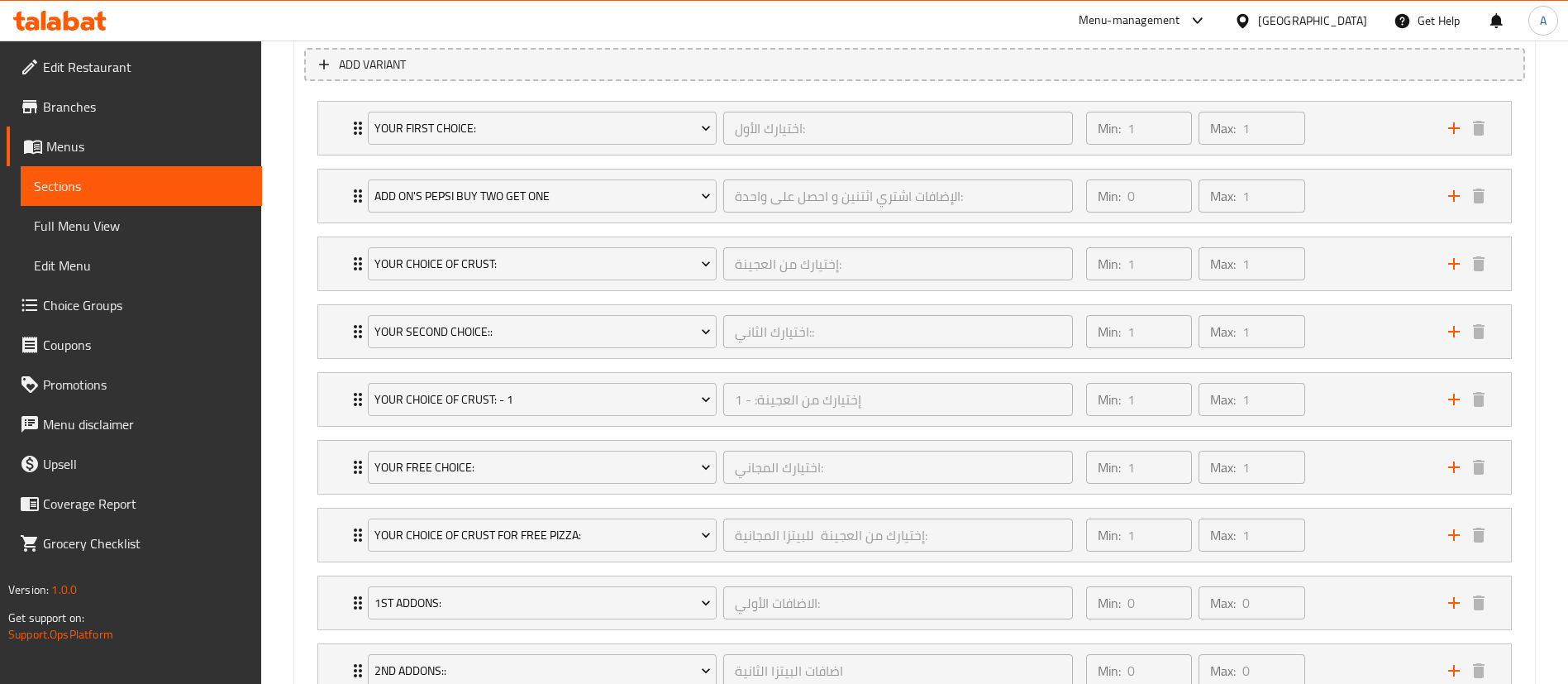
type input "اضافات البيتزا الثانية"
type input "0"
type input "إضافات البيتزا المجانية:"
type input "0"
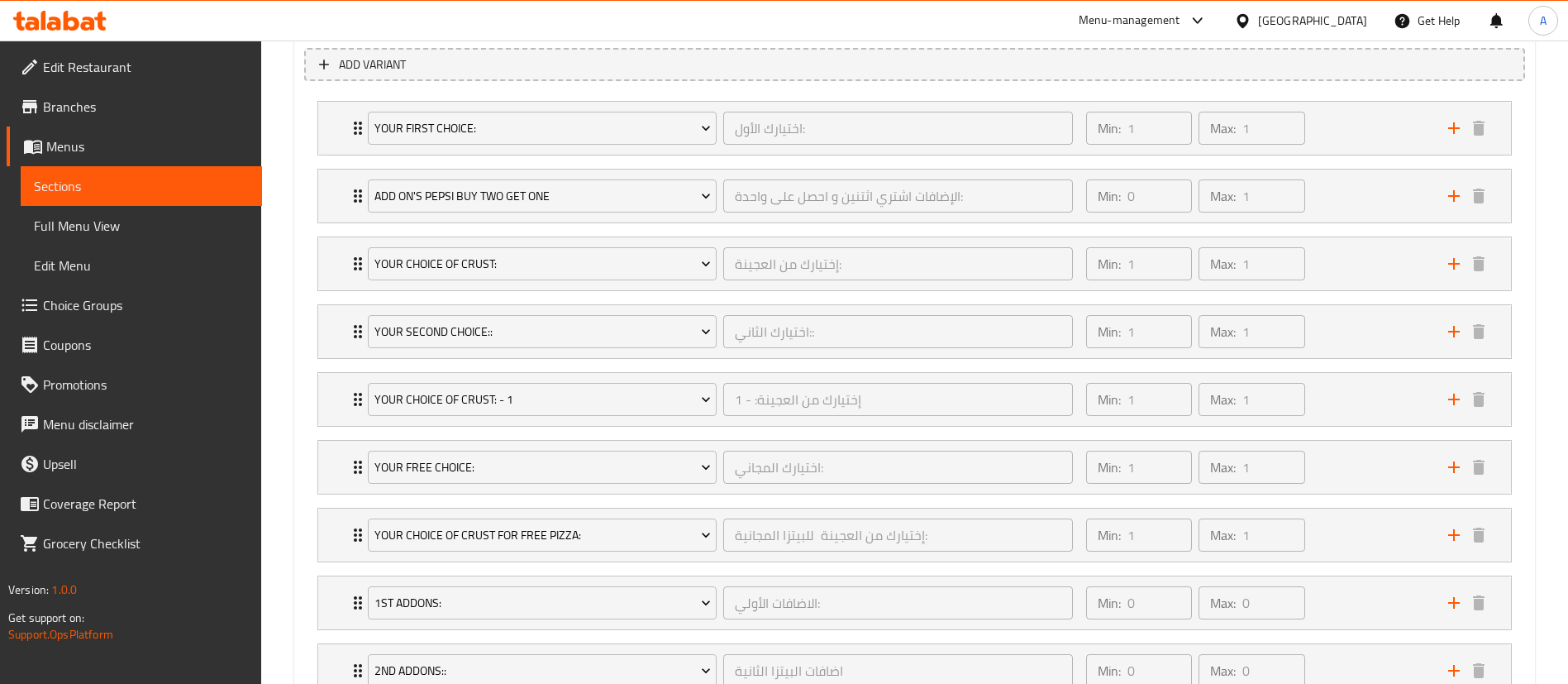
type input "0"
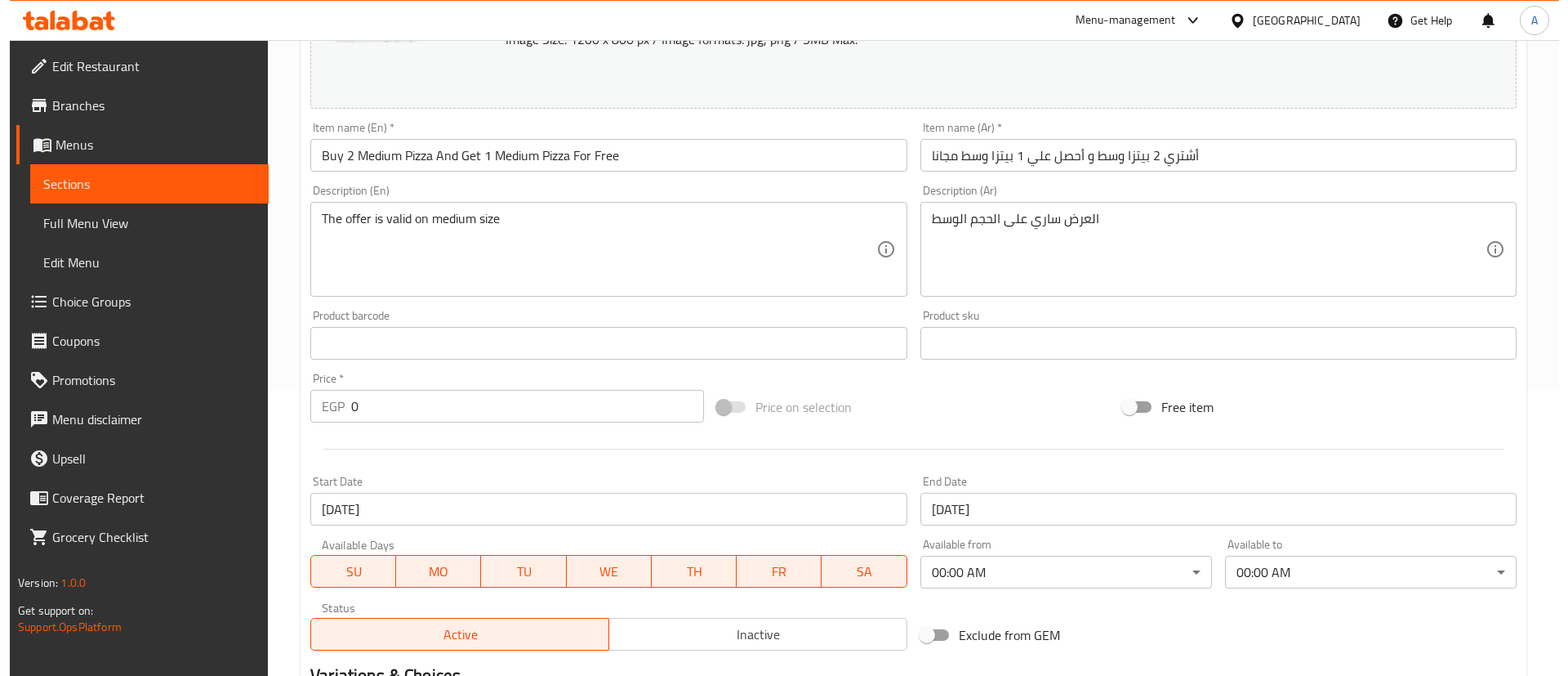
scroll to position [0, 0]
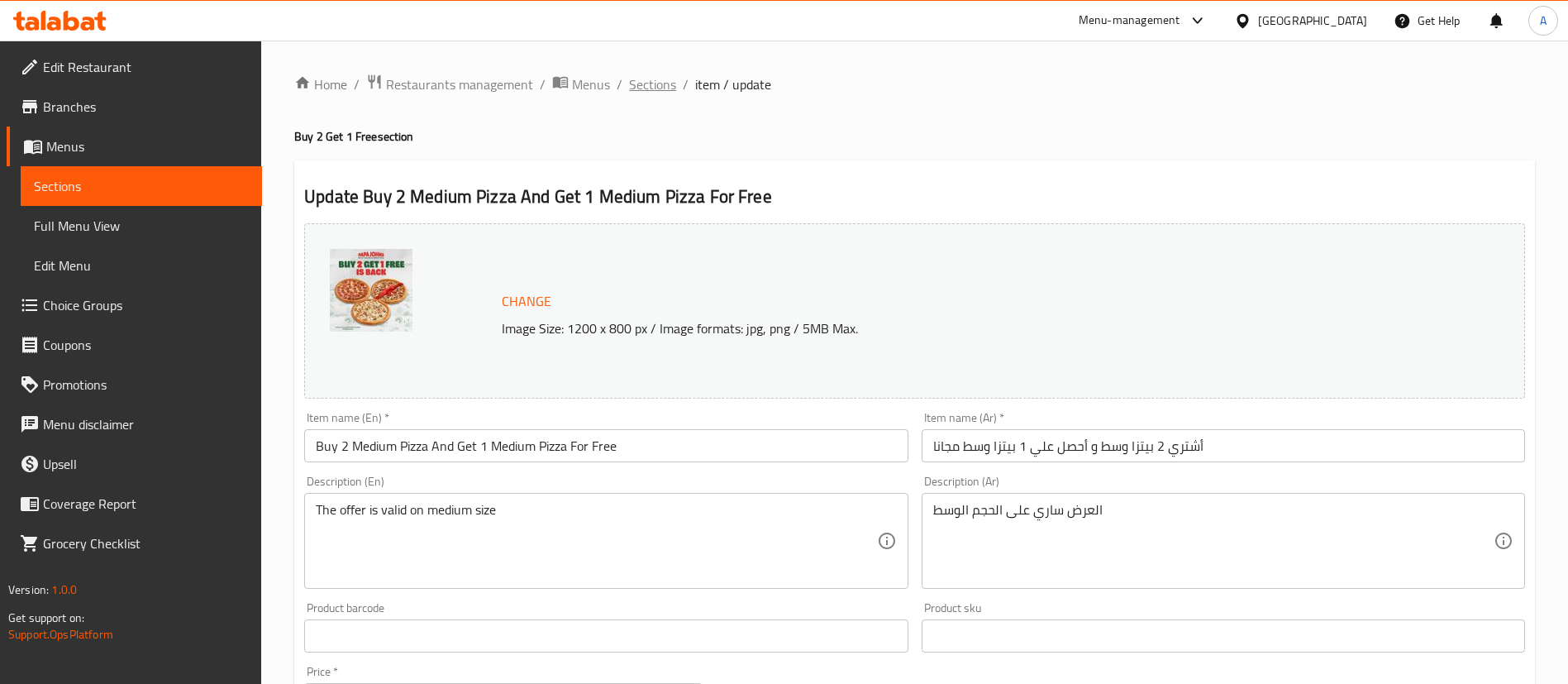
click at [652, 86] on span "Sections" at bounding box center [652, 84] width 47 height 20
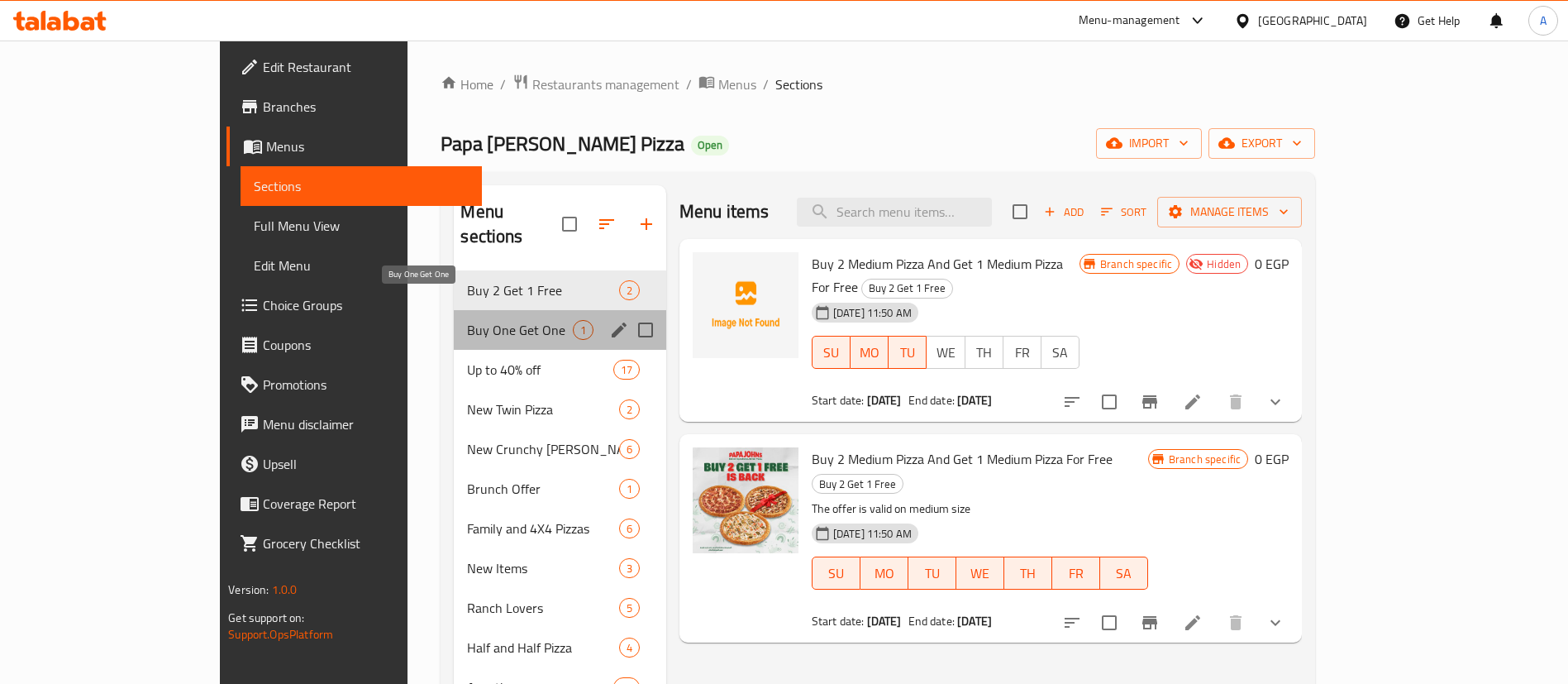
click at [468, 320] on span "Buy One Get One" at bounding box center [520, 329] width 105 height 20
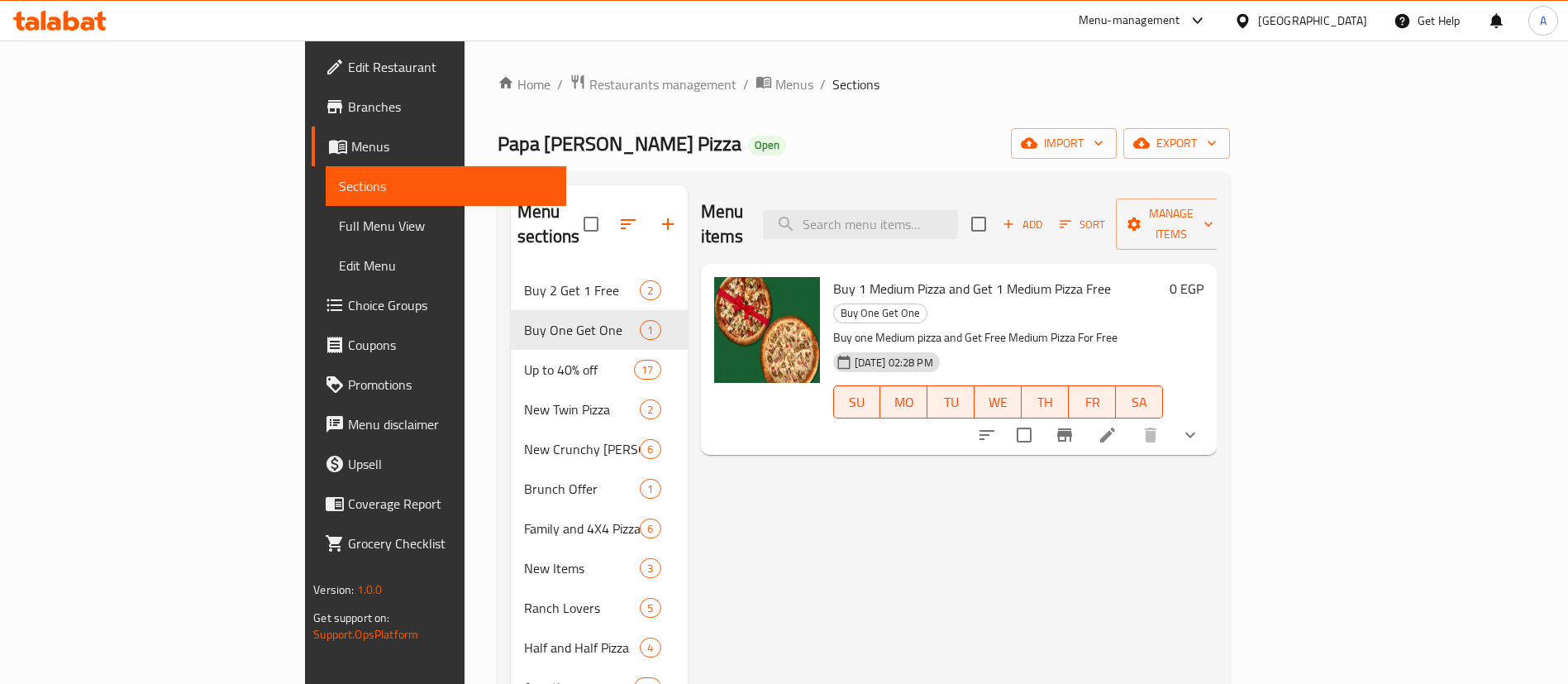
click at [1131, 420] on li at bounding box center [1108, 435] width 46 height 30
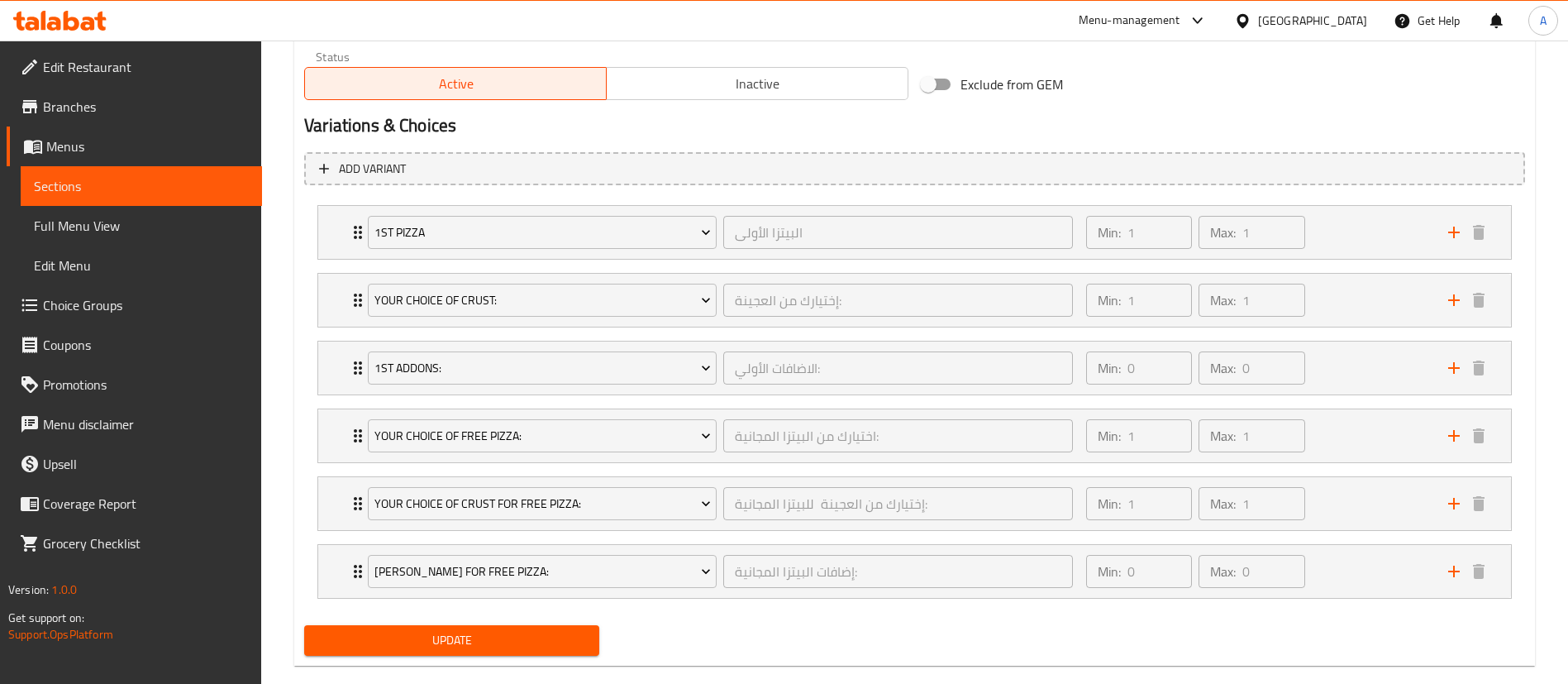
scroll to position [875, 0]
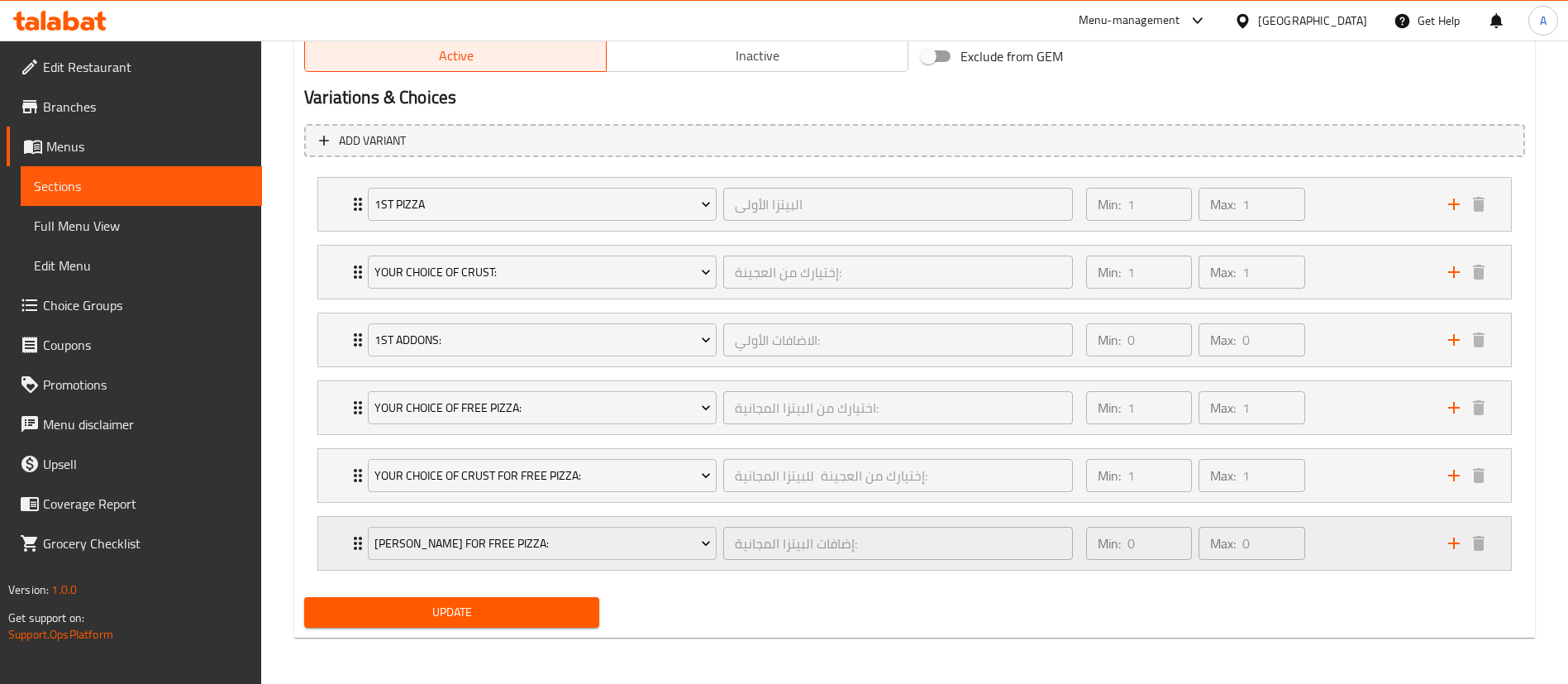
click at [330, 543] on div "[PERSON_NAME] for Free Pizza: إضافات البيتزا المجانية: ​ Min: 0 ​ Max: 0 ​" at bounding box center [915, 543] width 1193 height 53
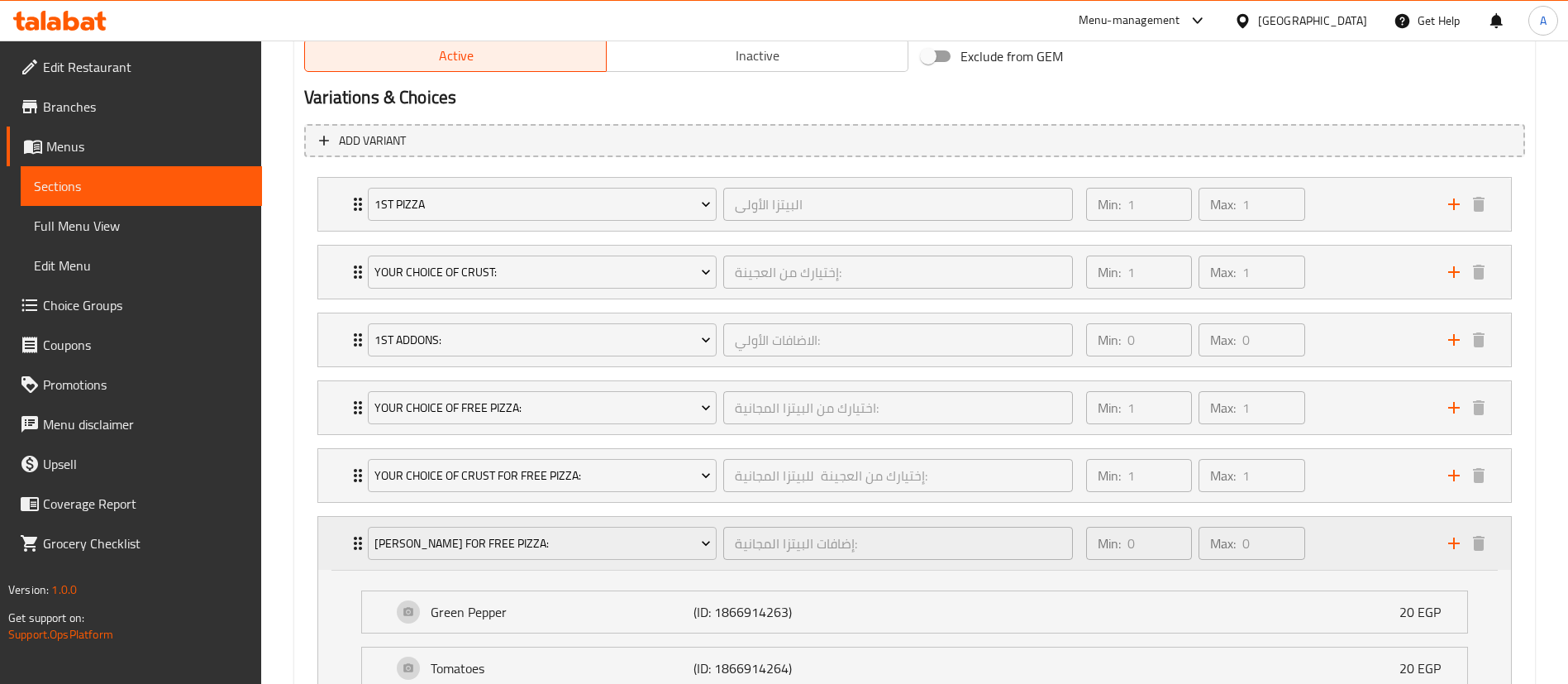
click at [330, 543] on div "[PERSON_NAME] for Free Pizza: إضافات البيتزا المجانية: ​ Min: 0 ​ Max: 0 ​" at bounding box center [915, 543] width 1193 height 53
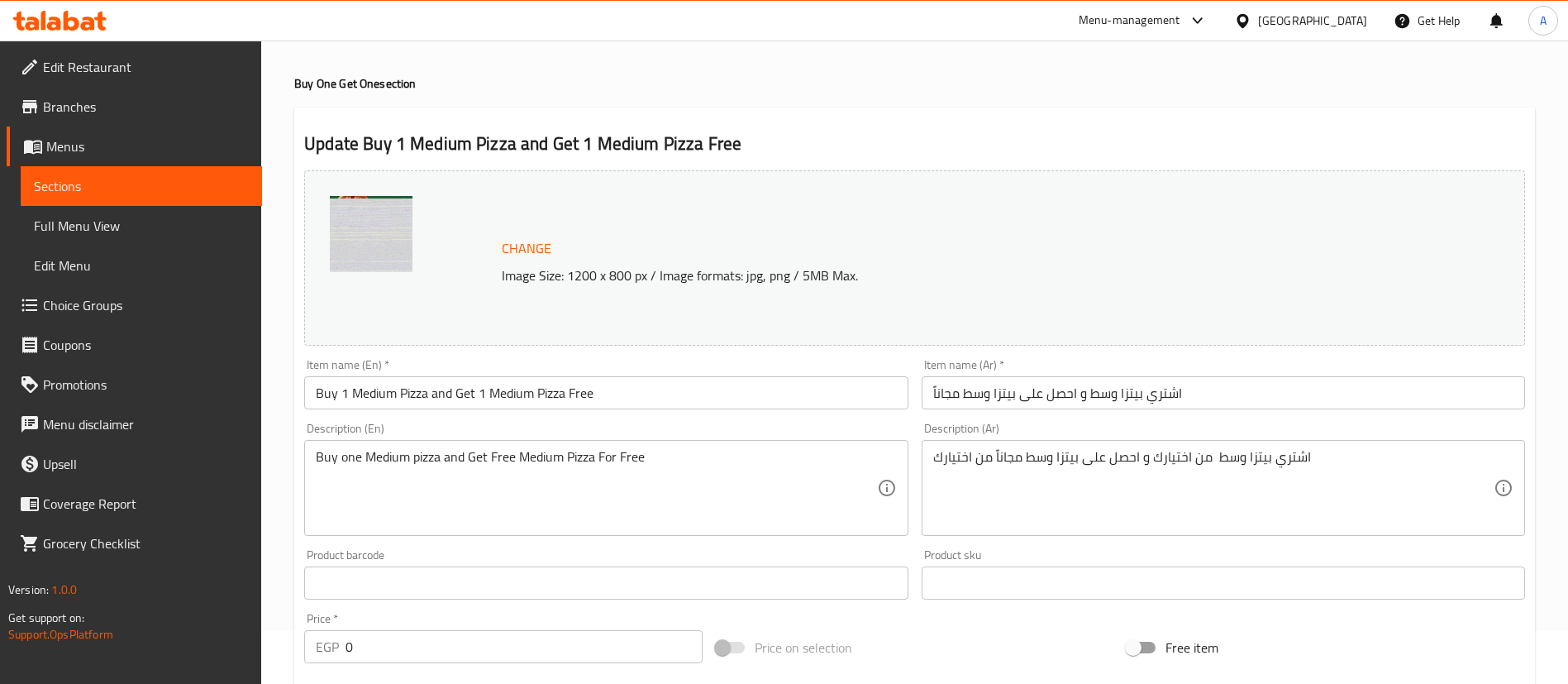
scroll to position [0, 0]
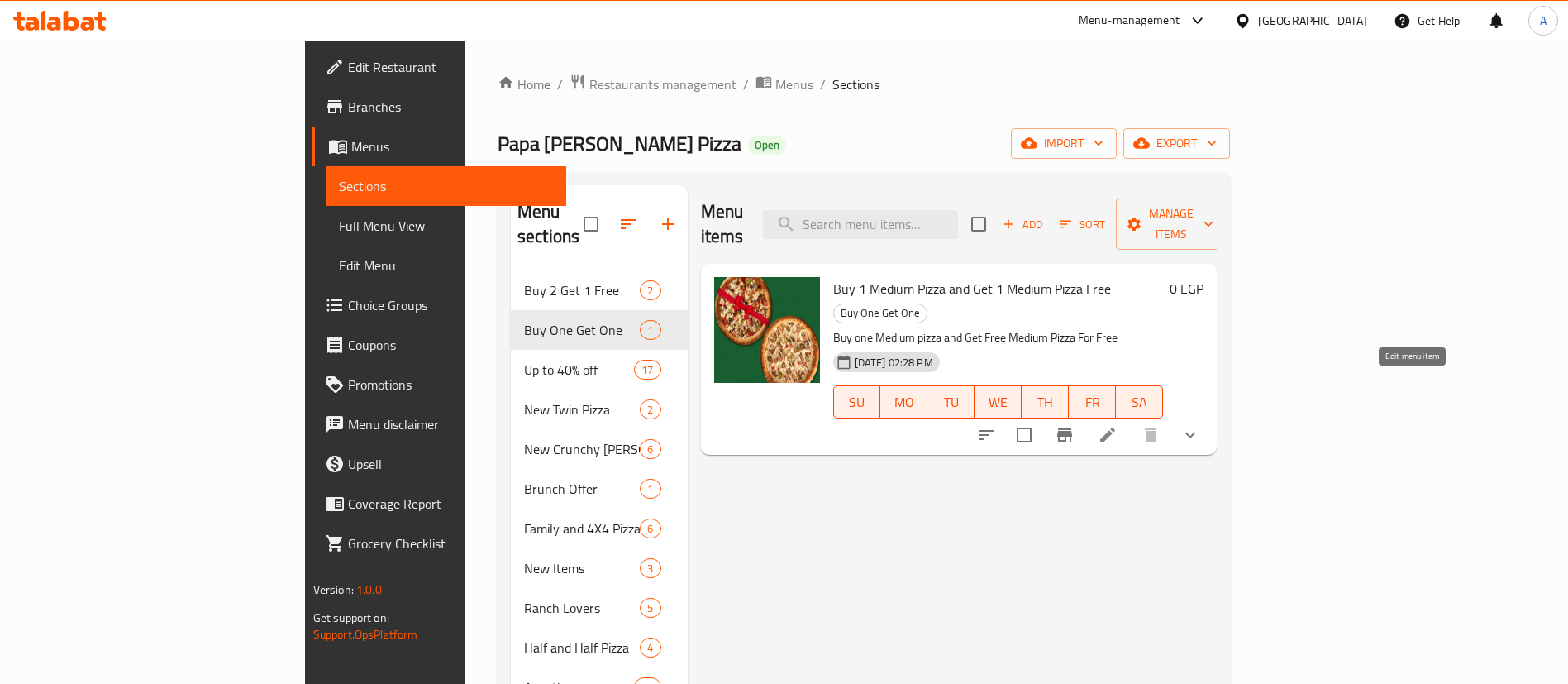
click at [1115, 428] on icon at bounding box center [1108, 435] width 15 height 15
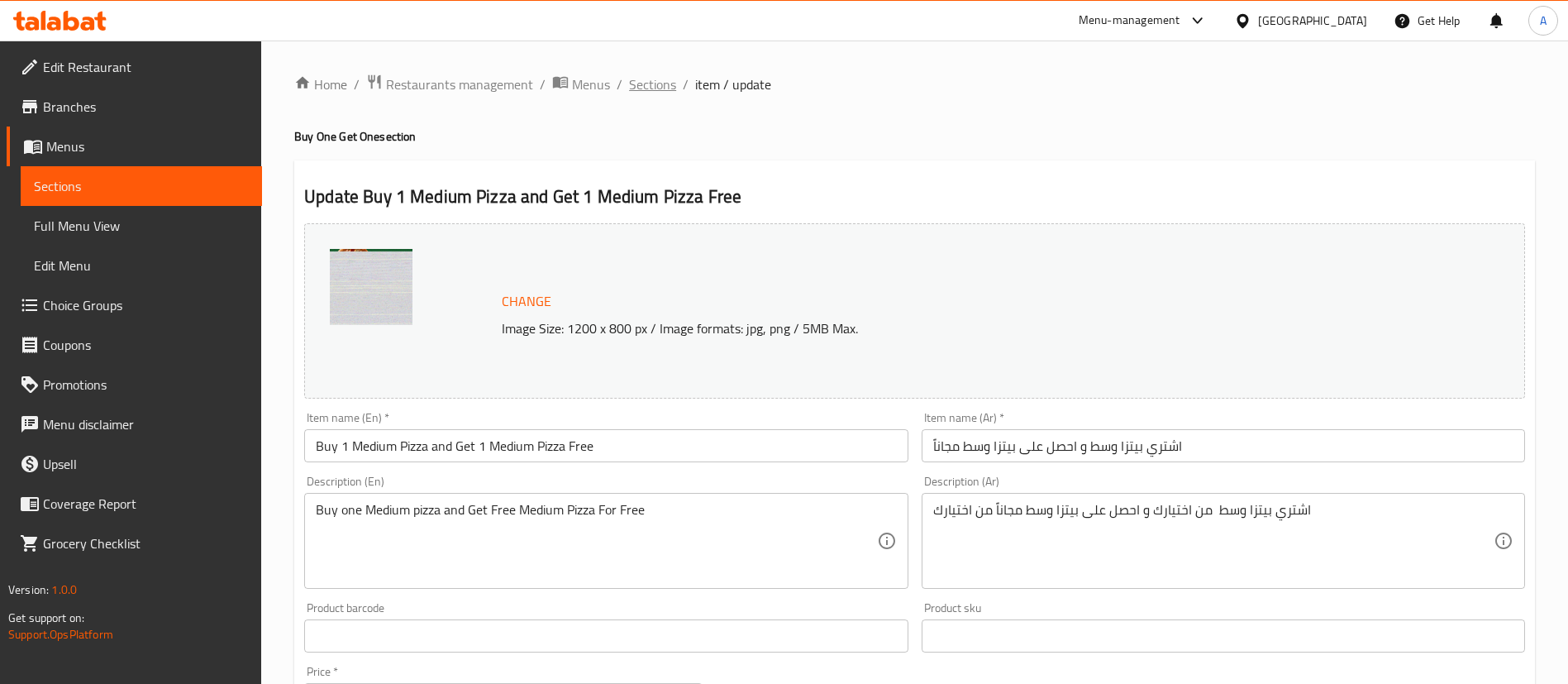
click at [664, 86] on span "Sections" at bounding box center [652, 84] width 47 height 20
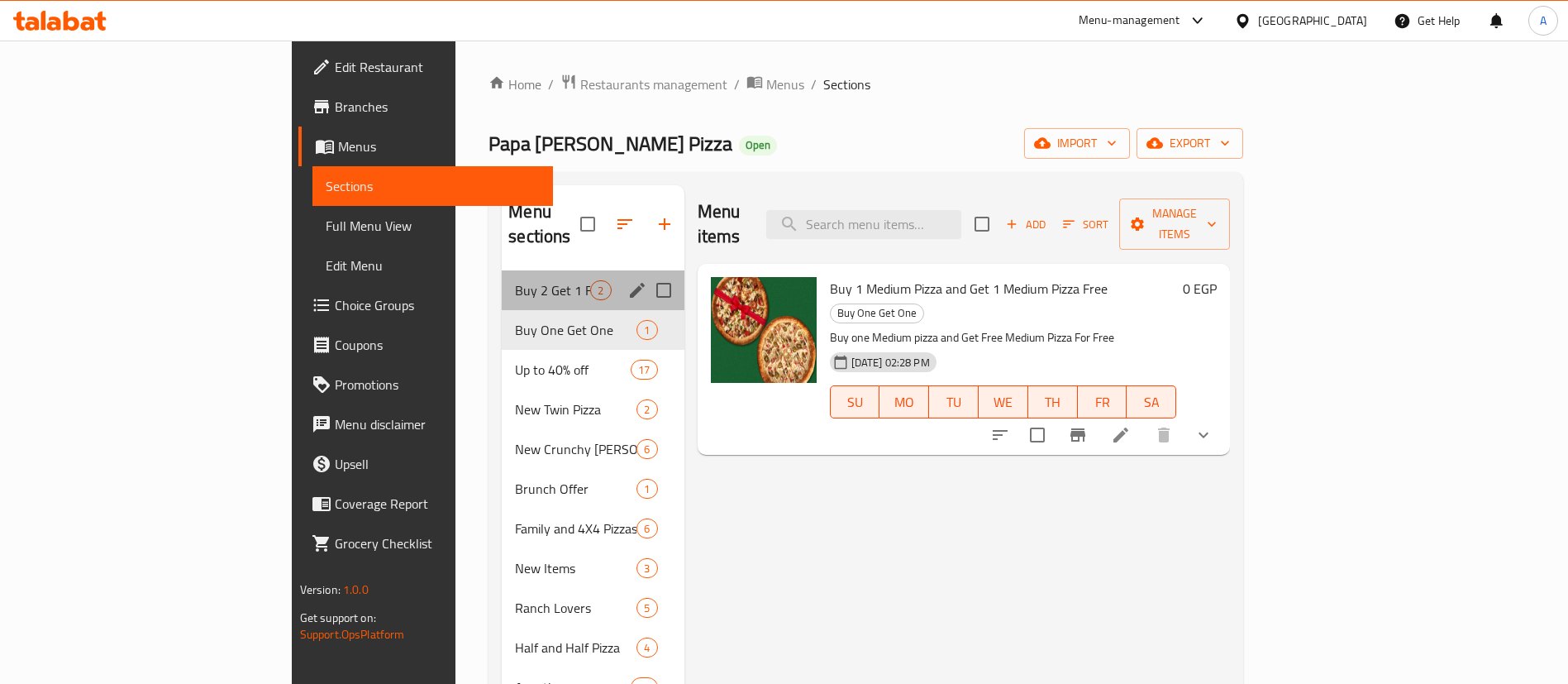
click at [502, 281] on div "Buy 2 Get 1 Free 2" at bounding box center [593, 290] width 182 height 40
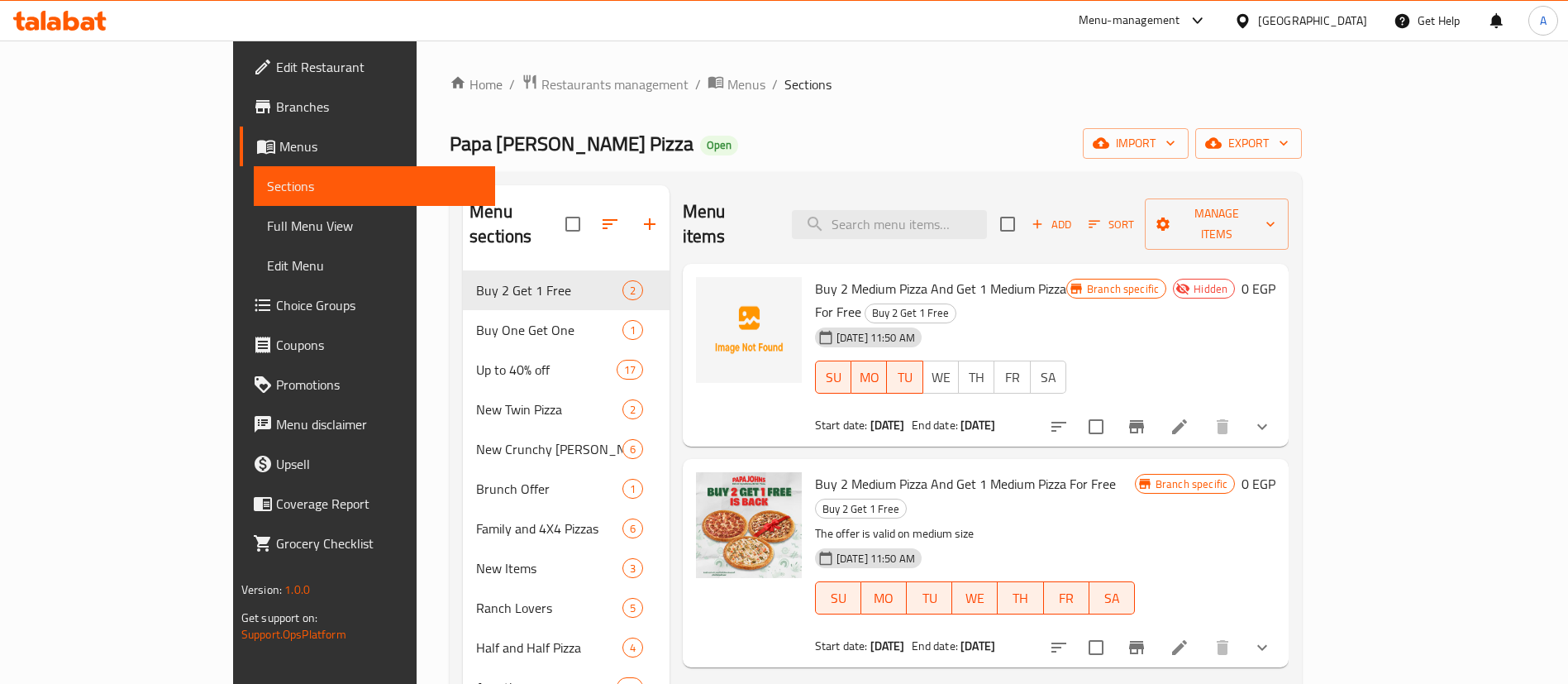
click at [820, 217] on div "Menu items Add Sort Manage items" at bounding box center [986, 224] width 606 height 79
